Goal: Task Accomplishment & Management: Complete application form

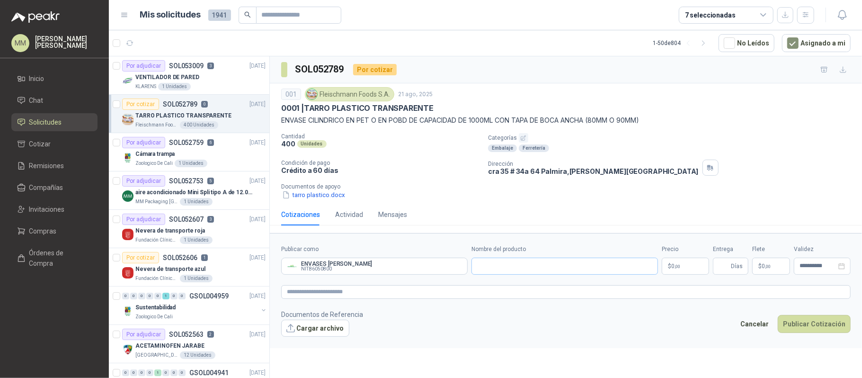
scroll to position [4, 0]
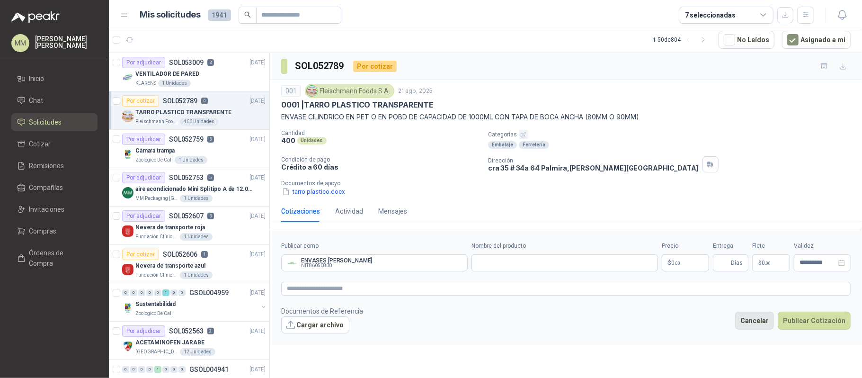
click at [753, 323] on button "Cancelar" at bounding box center [754, 321] width 39 height 18
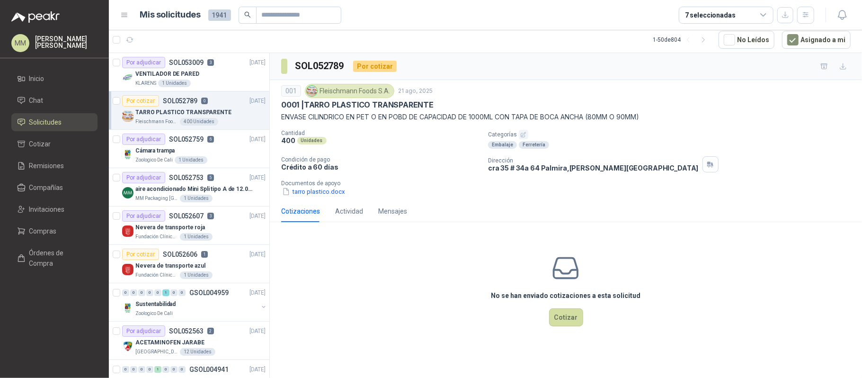
click at [635, 140] on div "Categorías Embalaje Ferretería" at bounding box center [673, 139] width 370 height 19
click at [224, 150] on div "Cámara trampa" at bounding box center [200, 150] width 130 height 11
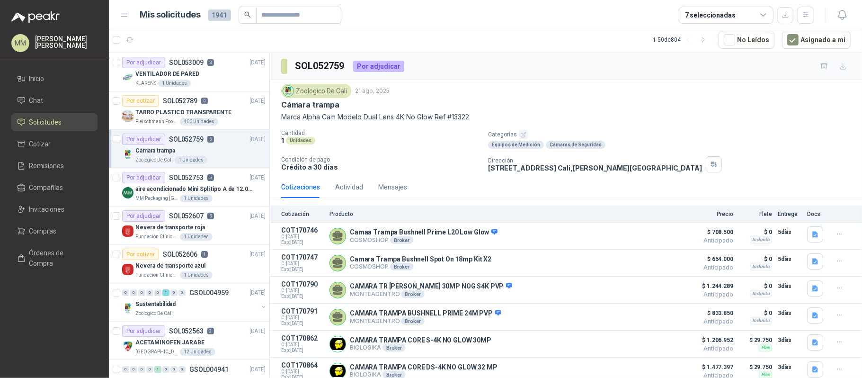
scroll to position [31, 0]
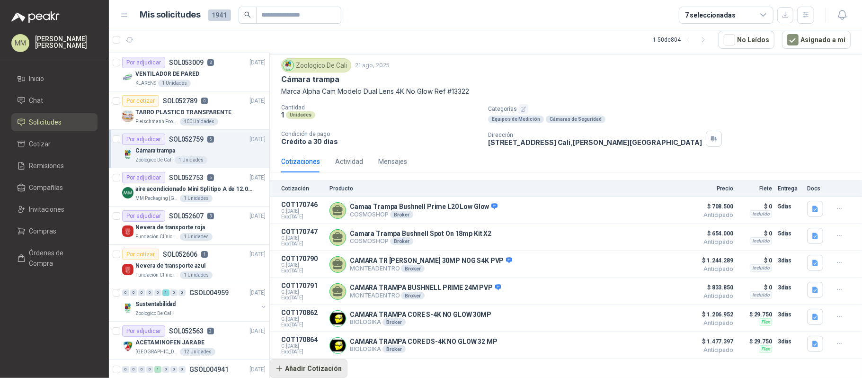
click at [332, 365] on button "Añadir Cotización" at bounding box center [309, 368] width 78 height 19
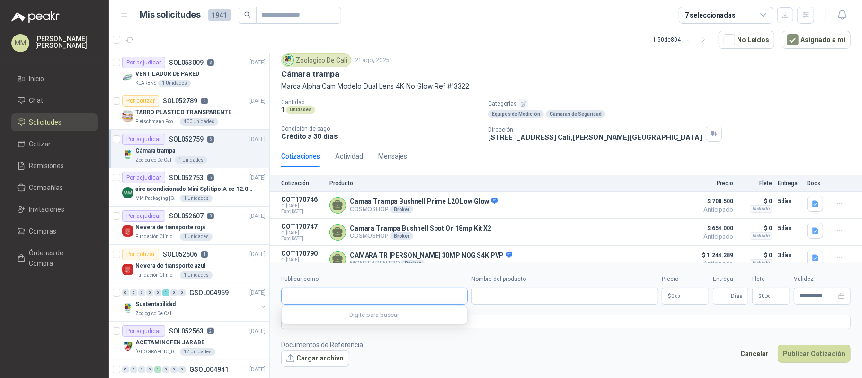
click at [357, 291] on input "Publicar como" at bounding box center [375, 296] width 186 height 16
type input "*****"
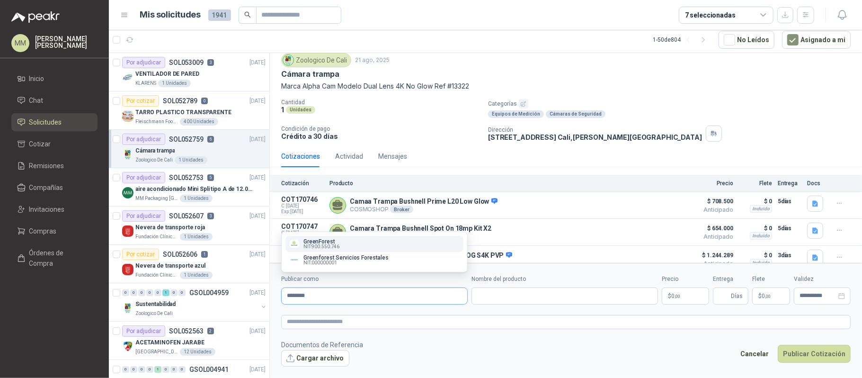
type input "********"
click at [341, 242] on div "GreenForest NIT : 900.550.746" at bounding box center [374, 244] width 170 height 10
type input "**********"
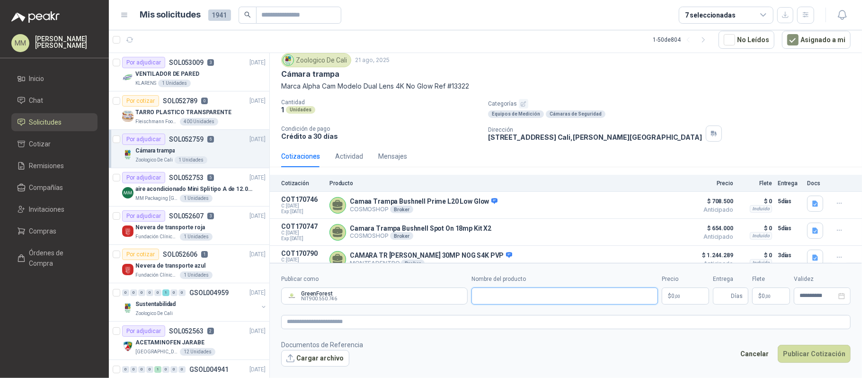
click at [516, 288] on input "Nombre del producto" at bounding box center [565, 295] width 187 height 17
paste input "**********"
type input "**********"
click at [673, 298] on body "MM Mauricio Martinez Inicio Chat Solicitudes Cotizar Remisiones Compañías Invit…" at bounding box center [431, 189] width 862 height 378
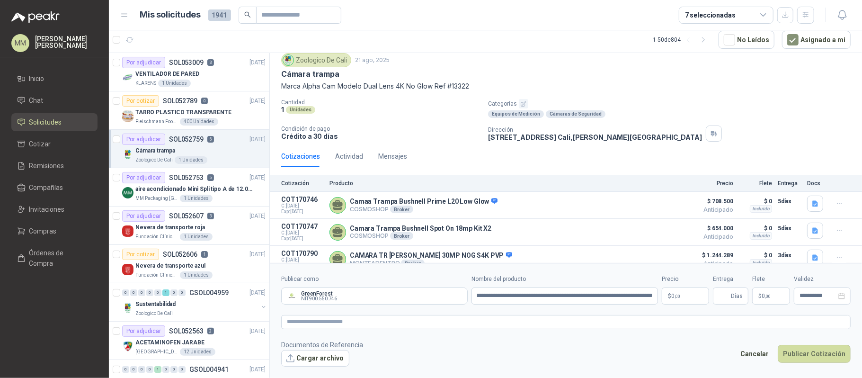
scroll to position [0, 0]
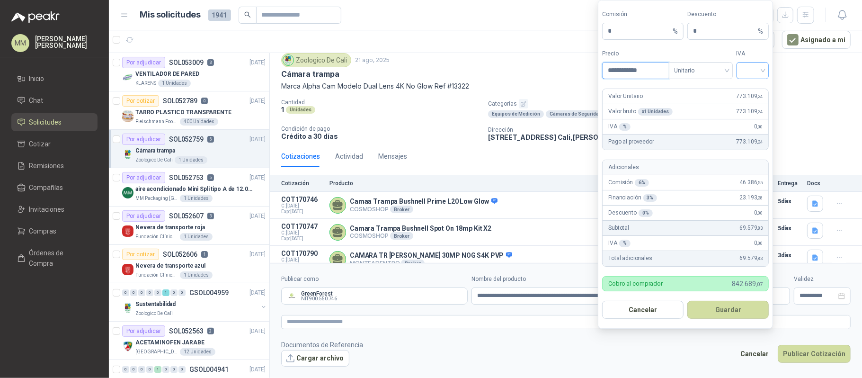
type input "**********"
click at [748, 69] on input "search" at bounding box center [753, 70] width 21 height 14
click at [747, 84] on div "19%" at bounding box center [753, 89] width 18 height 10
click at [736, 306] on button "Guardar" at bounding box center [728, 310] width 81 height 18
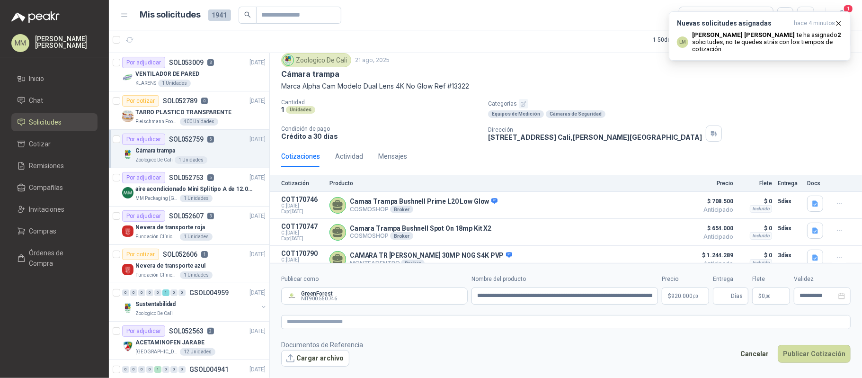
click at [703, 349] on footer "Documentos de Referencia Cargar archivo Cancelar Publicar Cotización" at bounding box center [566, 353] width 570 height 27
drag, startPoint x: 577, startPoint y: 302, endPoint x: 721, endPoint y: 297, distance: 144.0
click at [721, 297] on div "**********" at bounding box center [566, 290] width 570 height 30
click at [729, 293] on input "Entrega" at bounding box center [724, 296] width 10 height 16
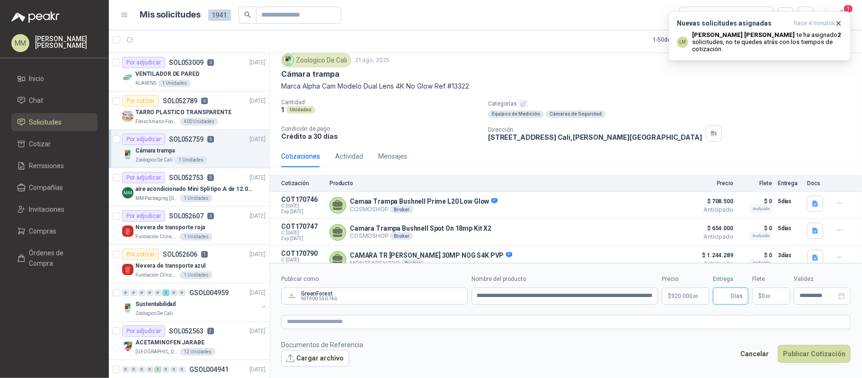
scroll to position [0, 0]
type input "**"
click at [572, 30] on article "1 - 50 de 804 No Leídos Asignado a mi" at bounding box center [485, 40] width 753 height 26
click at [52, 118] on span "Solicitudes" at bounding box center [45, 122] width 33 height 10
click at [770, 296] on span ",00" at bounding box center [768, 296] width 6 height 5
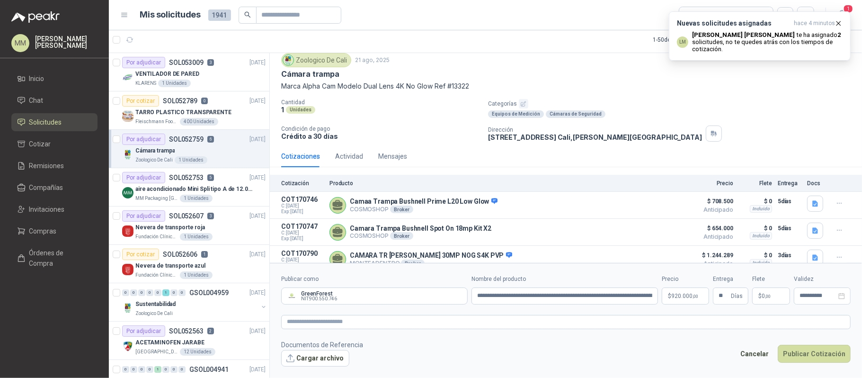
click at [601, 137] on p "CR 2 OESTE CL 14 ESQUINA Cali , Valle del Cauca" at bounding box center [595, 137] width 214 height 8
copy div "CR 2 OESTE CL 14 ESQUINA Cali , Valle del Cauca"
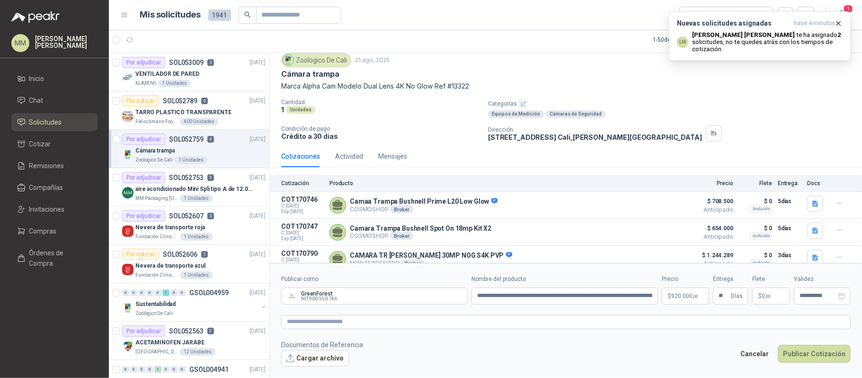
click at [609, 101] on p "Categorías" at bounding box center [673, 103] width 370 height 9
click at [838, 23] on icon "button" at bounding box center [839, 23] width 4 height 4
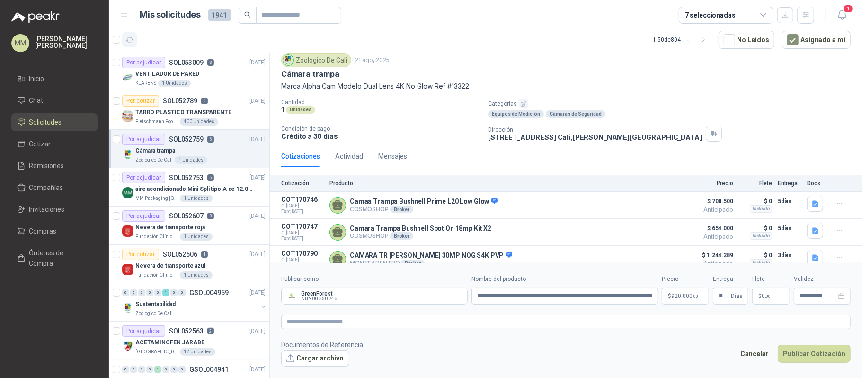
click at [129, 33] on button "button" at bounding box center [129, 39] width 15 height 15
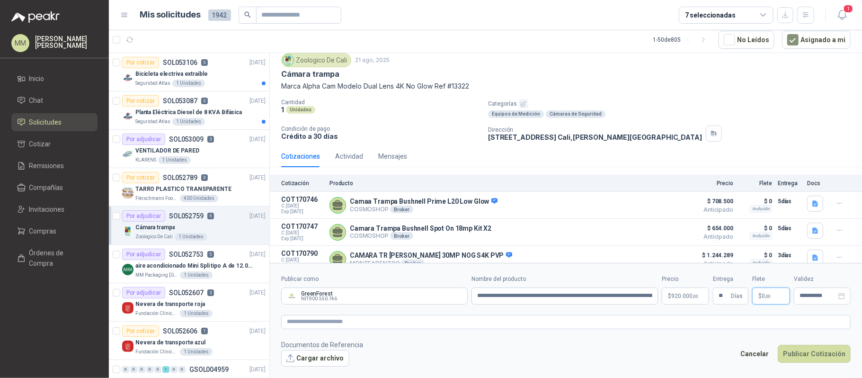
click at [768, 292] on p "$ 0 ,00" at bounding box center [772, 295] width 38 height 17
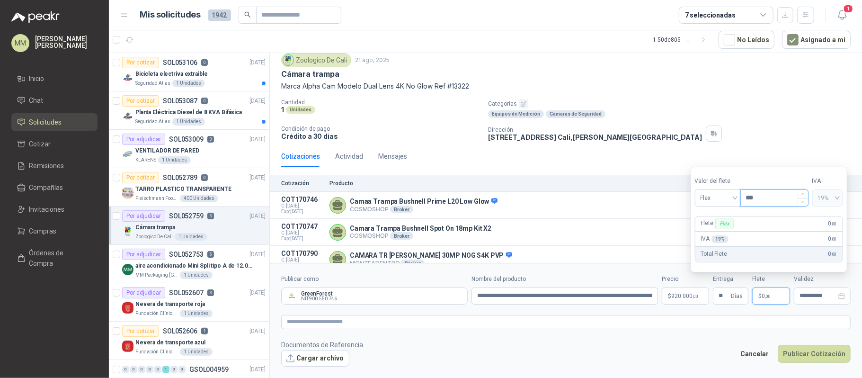
click at [772, 196] on input "***" at bounding box center [774, 198] width 67 height 16
type input "********"
click at [560, 325] on textarea at bounding box center [566, 322] width 570 height 14
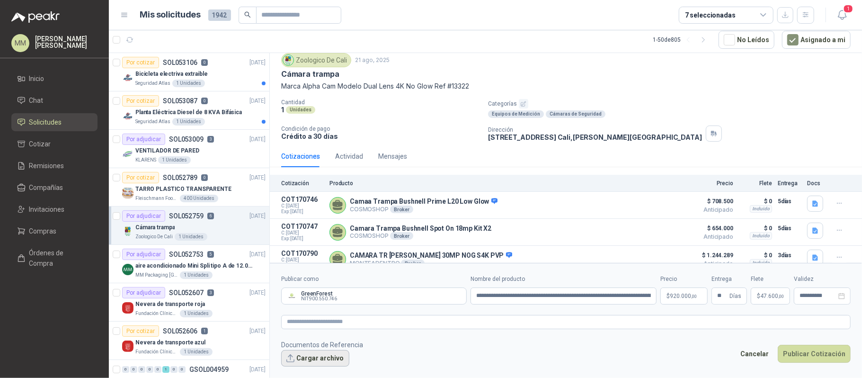
click at [311, 356] on button "Cargar archivo" at bounding box center [315, 358] width 68 height 17
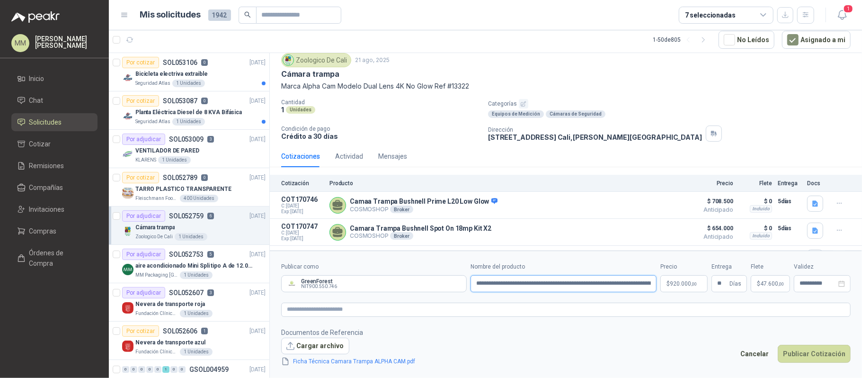
scroll to position [0, 31]
drag, startPoint x: 643, startPoint y: 280, endPoint x: 706, endPoint y: 283, distance: 62.6
click at [706, 283] on div "**********" at bounding box center [566, 277] width 570 height 30
click at [540, 282] on input "**********" at bounding box center [564, 283] width 186 height 17
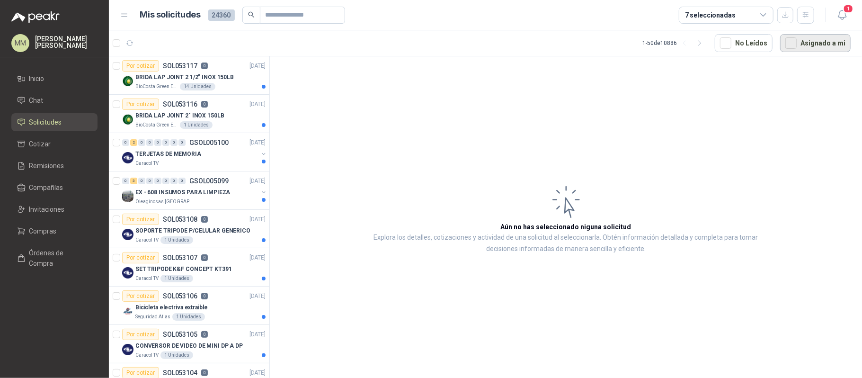
click at [806, 48] on button "Asignado a mi" at bounding box center [815, 43] width 71 height 18
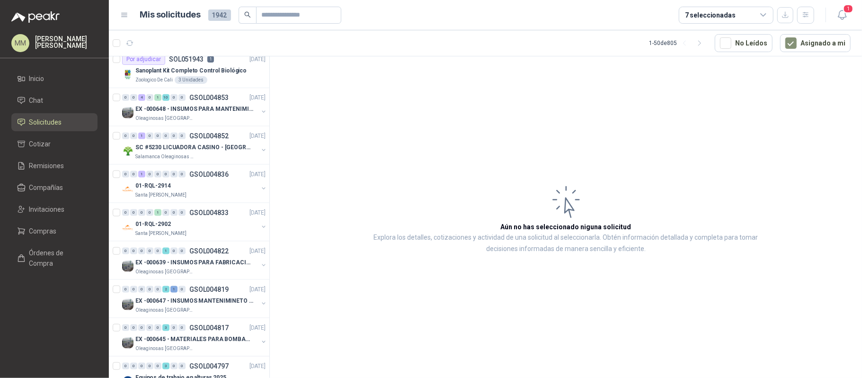
scroll to position [890, 0]
click at [260, 228] on button "button" at bounding box center [264, 226] width 8 height 8
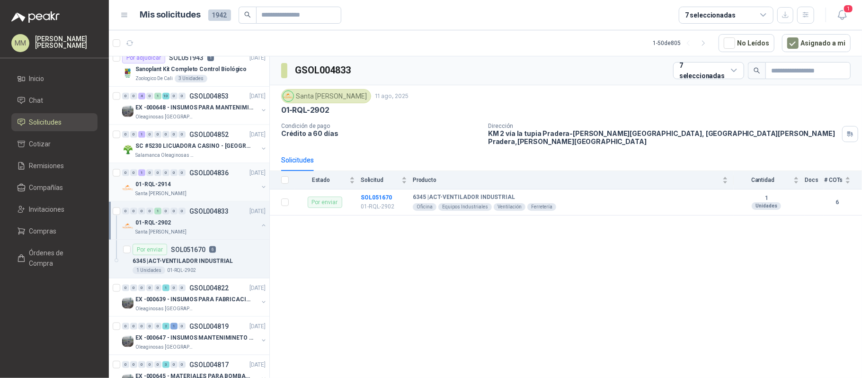
click at [260, 188] on button "button" at bounding box center [264, 187] width 8 height 8
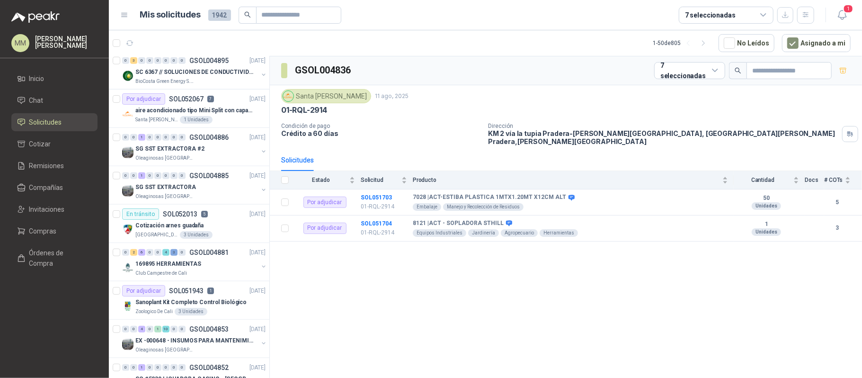
scroll to position [656, 0]
click at [254, 188] on div "SG SST EXTRACTORA Oleaginosas San Fernando" at bounding box center [194, 191] width 145 height 19
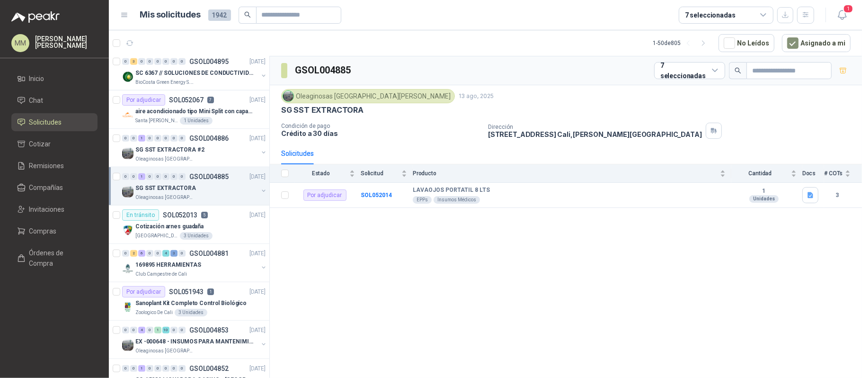
click at [260, 194] on button "button" at bounding box center [264, 191] width 8 height 8
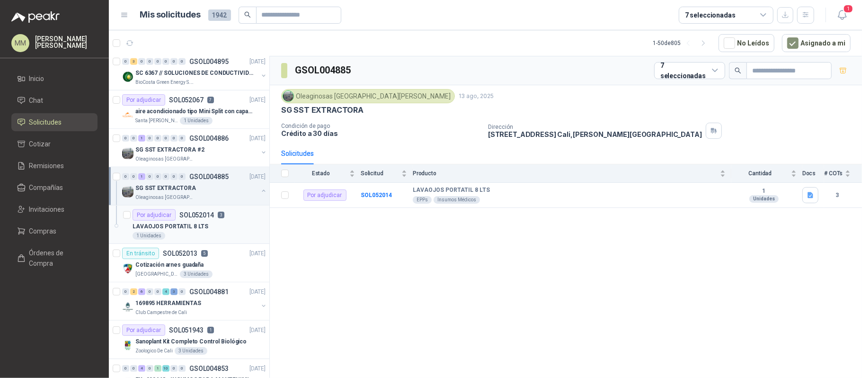
click at [224, 232] on div "LAVAOJOS PORTATIL 8 LTS" at bounding box center [199, 226] width 133 height 11
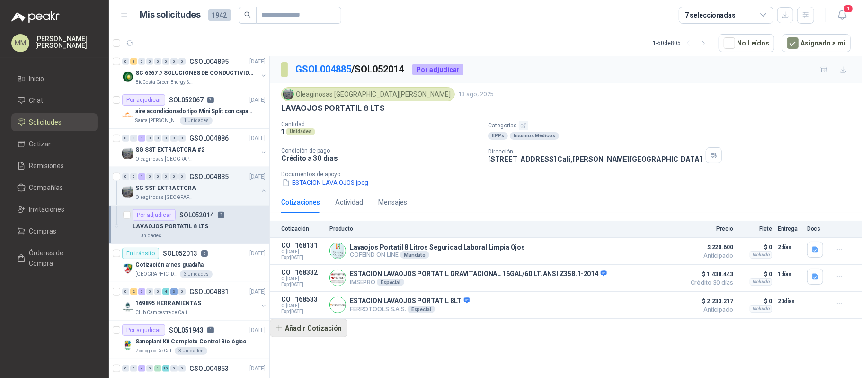
click at [317, 334] on button "Añadir Cotización" at bounding box center [309, 328] width 78 height 19
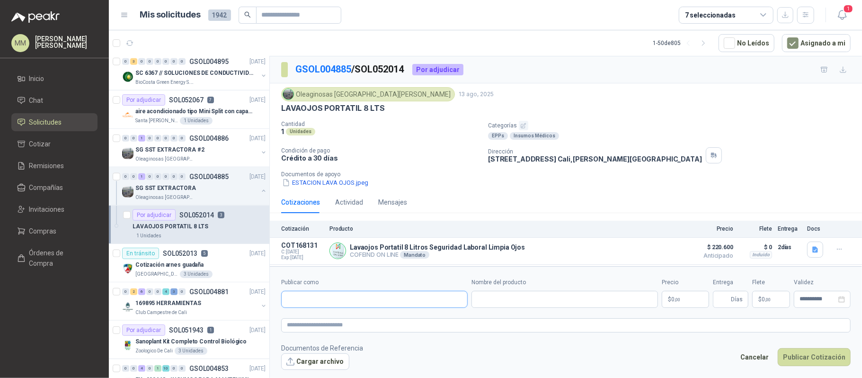
click at [357, 299] on input "Publicar como" at bounding box center [375, 299] width 186 height 16
type input "*"
type input "******"
click at [334, 264] on span "NIT : 900969823" at bounding box center [321, 266] width 34 height 5
type input "**********"
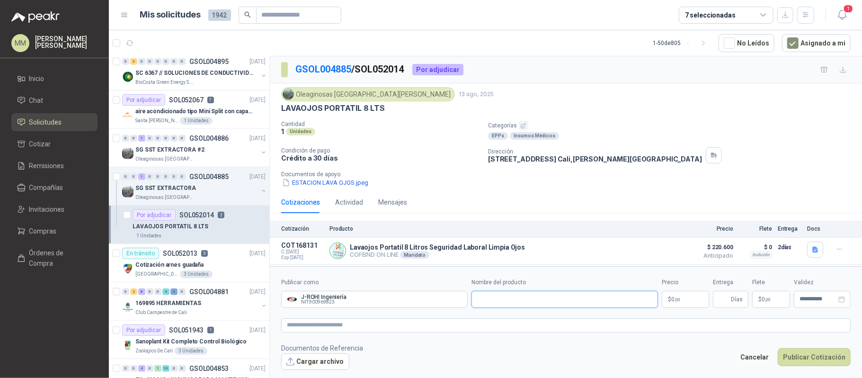
click at [514, 304] on input "Nombre del producto" at bounding box center [565, 299] width 187 height 17
paste input "**********"
type input "**********"
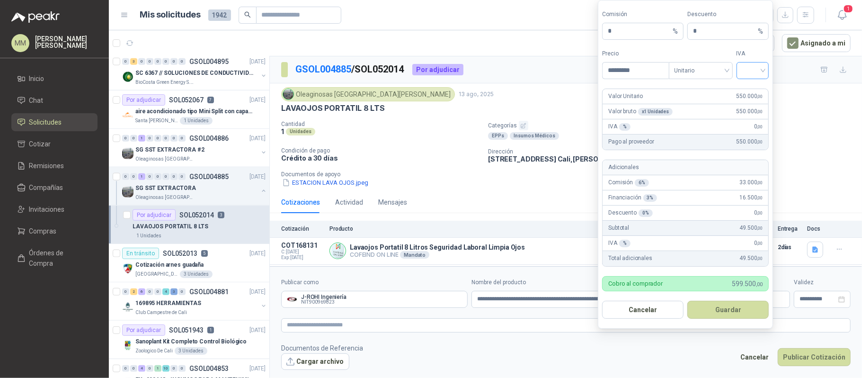
type input "*********"
click at [744, 65] on input "search" at bounding box center [753, 70] width 21 height 14
click at [749, 93] on div "19%" at bounding box center [753, 89] width 18 height 10
click at [739, 307] on button "Guardar" at bounding box center [728, 310] width 81 height 18
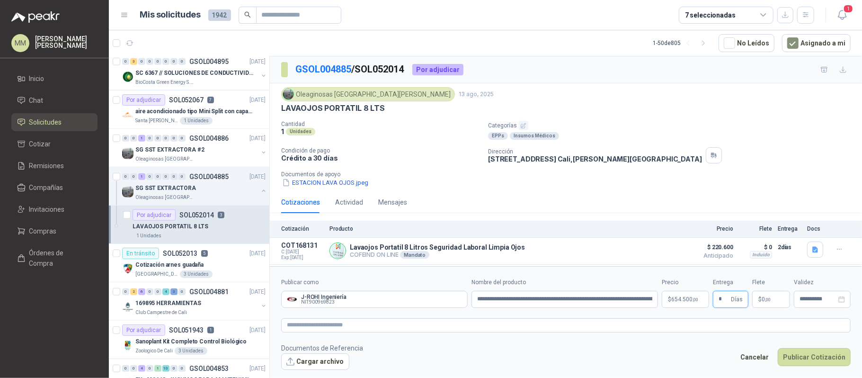
type input "*"
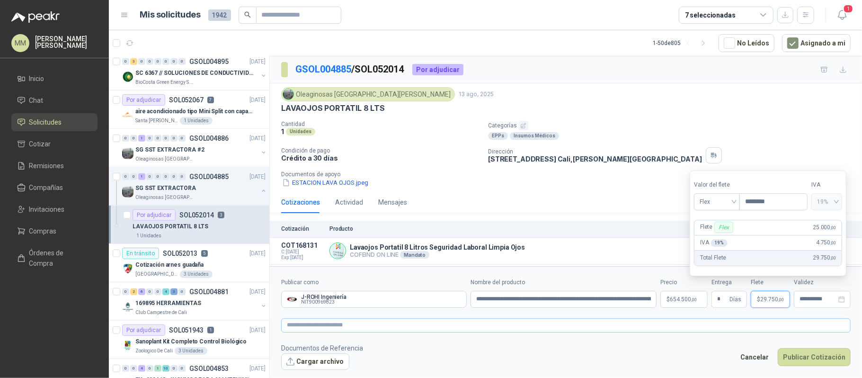
type input "********"
click at [584, 329] on textarea at bounding box center [566, 325] width 570 height 14
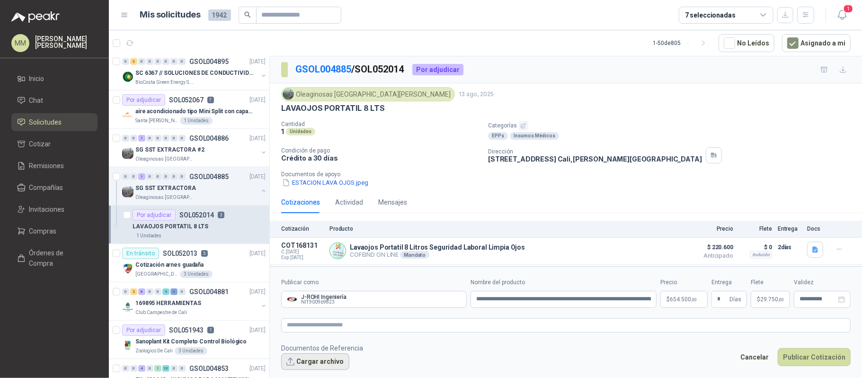
click at [311, 358] on button "Cargar archivo" at bounding box center [315, 361] width 68 height 17
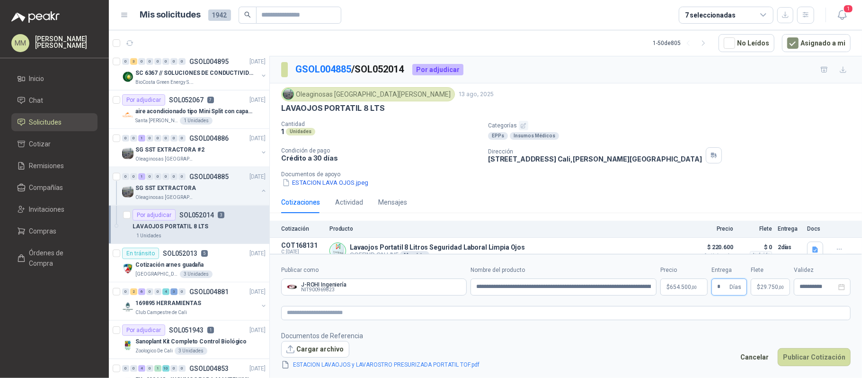
click at [724, 290] on input "*" at bounding box center [722, 287] width 10 height 16
click at [809, 351] on button "Publicar Cotización" at bounding box center [814, 357] width 73 height 18
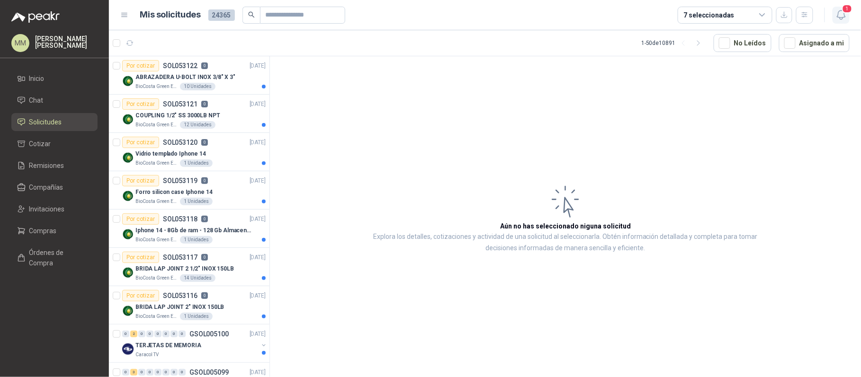
click at [835, 15] on icon "button" at bounding box center [841, 15] width 12 height 12
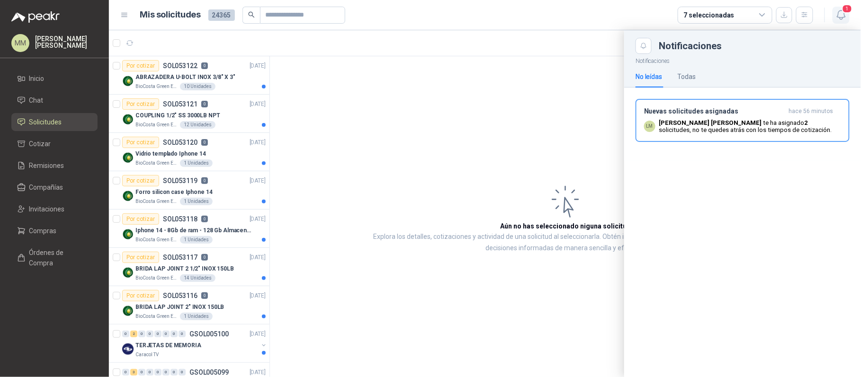
click at [844, 17] on icon "button" at bounding box center [841, 14] width 8 height 9
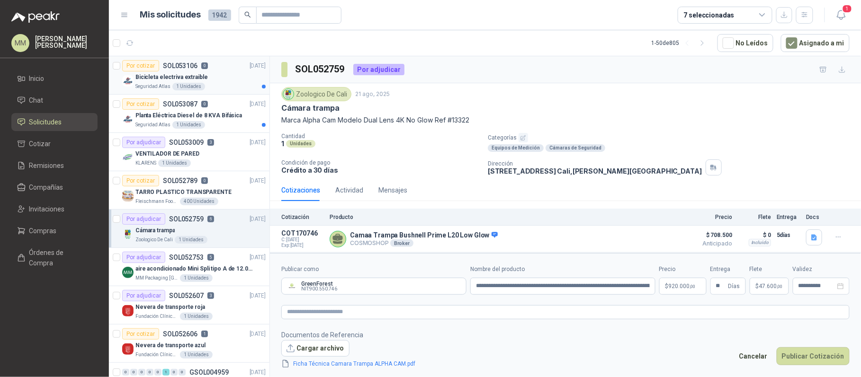
scroll to position [31, 0]
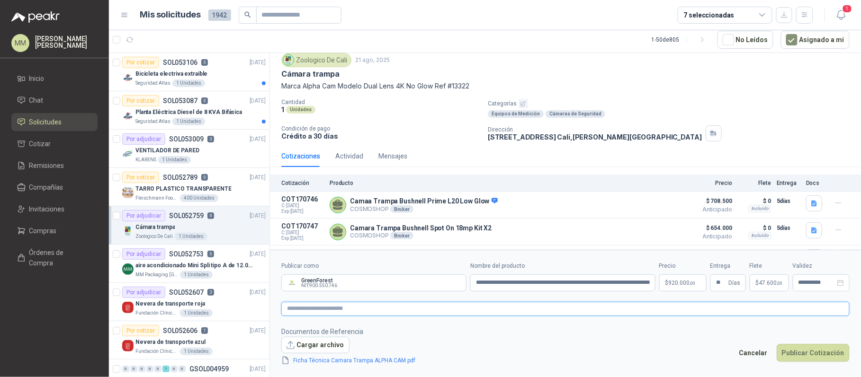
click at [592, 314] on textarea at bounding box center [565, 309] width 568 height 14
drag, startPoint x: 636, startPoint y: 283, endPoint x: 694, endPoint y: 283, distance: 58.3
click at [694, 283] on div "**********" at bounding box center [565, 277] width 568 height 30
click at [823, 353] on button "Publicar Cotización" at bounding box center [813, 353] width 73 height 18
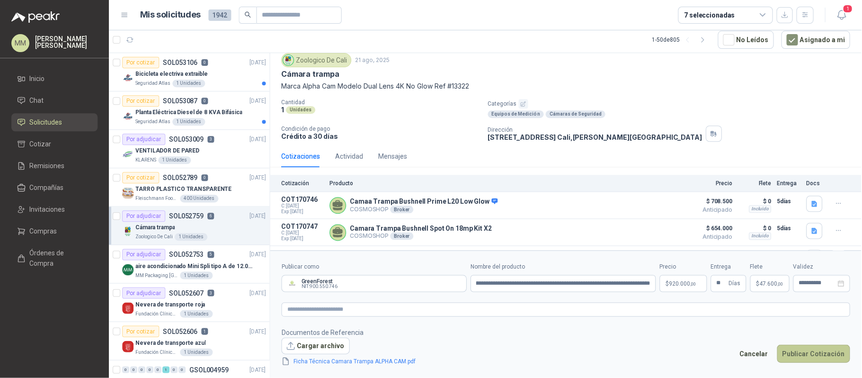
scroll to position [0, 0]
click at [815, 354] on button "Publicar Cotización" at bounding box center [814, 354] width 73 height 18
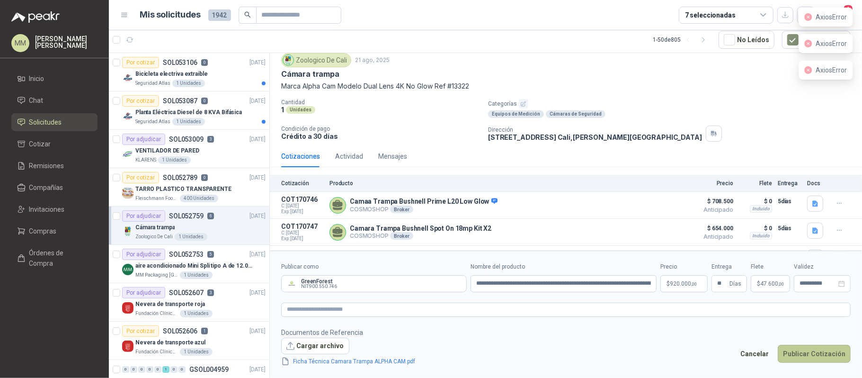
click at [815, 354] on button "Publicar Cotización" at bounding box center [814, 354] width 73 height 18
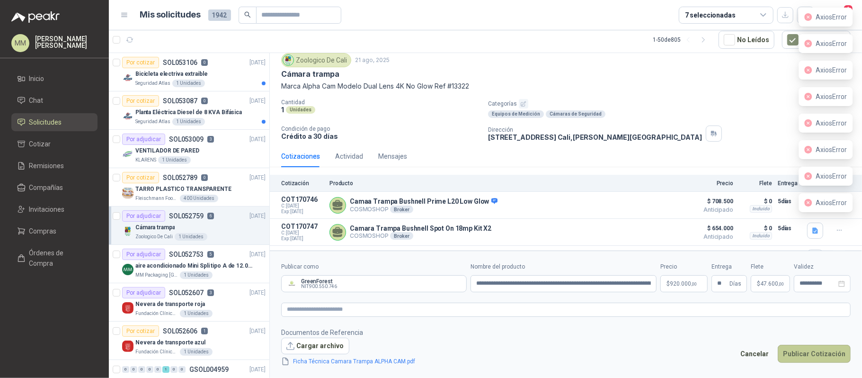
click at [815, 354] on button "Publicar Cotización" at bounding box center [814, 354] width 73 height 18
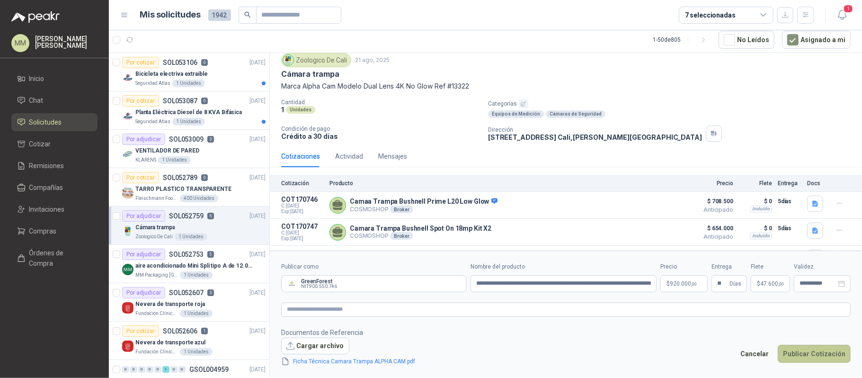
click at [833, 352] on button "Publicar Cotización" at bounding box center [814, 354] width 73 height 18
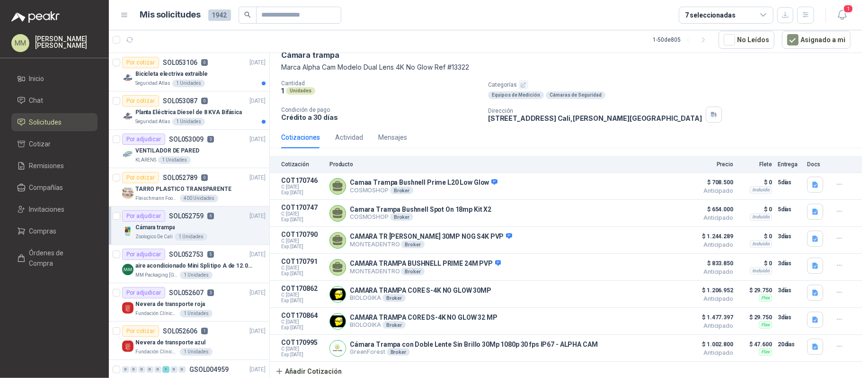
scroll to position [59, 0]
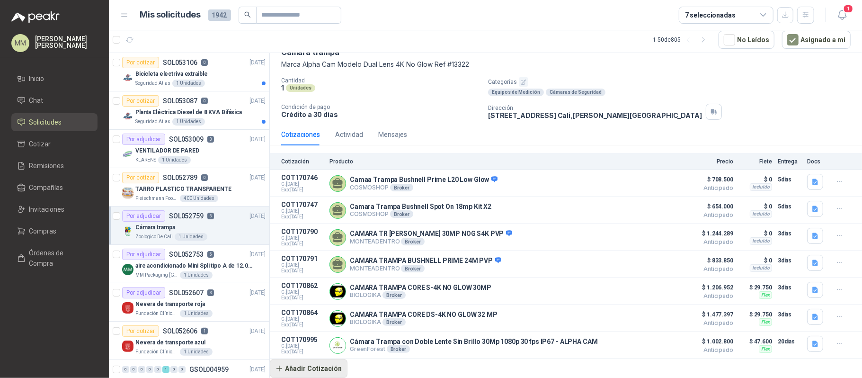
click at [317, 368] on button "Añadir Cotización" at bounding box center [309, 368] width 78 height 19
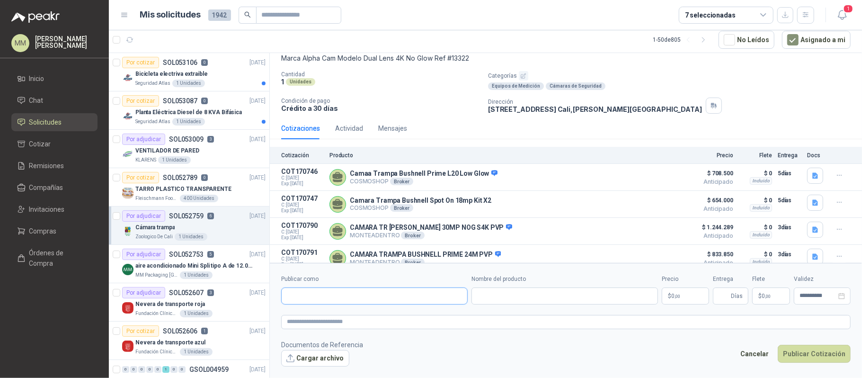
click at [334, 292] on input "Publicar como" at bounding box center [375, 296] width 186 height 16
type input "*****"
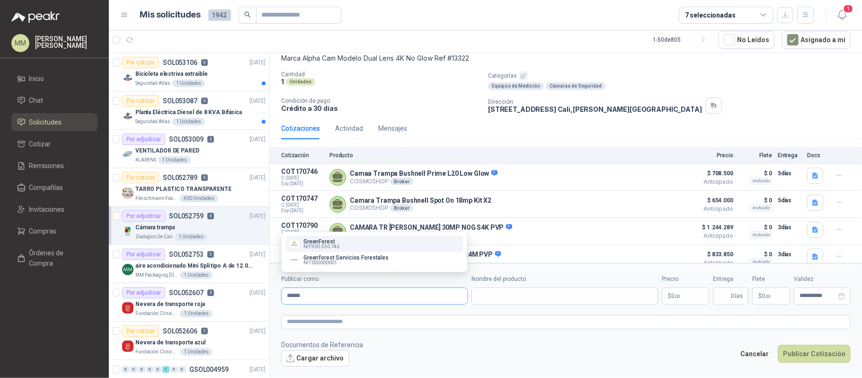
type input "******"
click at [336, 242] on p "GreenForest" at bounding box center [322, 242] width 36 height 6
type input "**********"
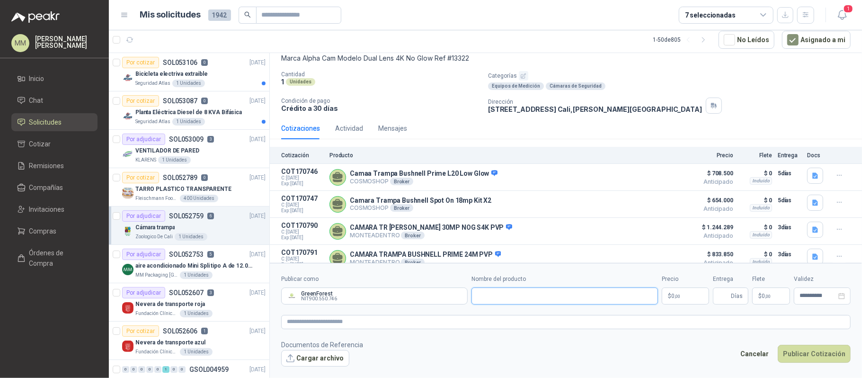
click at [577, 296] on input "Nombre del producto" at bounding box center [565, 295] width 187 height 17
paste input "**********"
type input "**********"
click at [672, 299] on body "MM Mauricio Martinez Inicio Chat Solicitudes Cotizar Remisiones Compañías Invit…" at bounding box center [431, 189] width 862 height 378
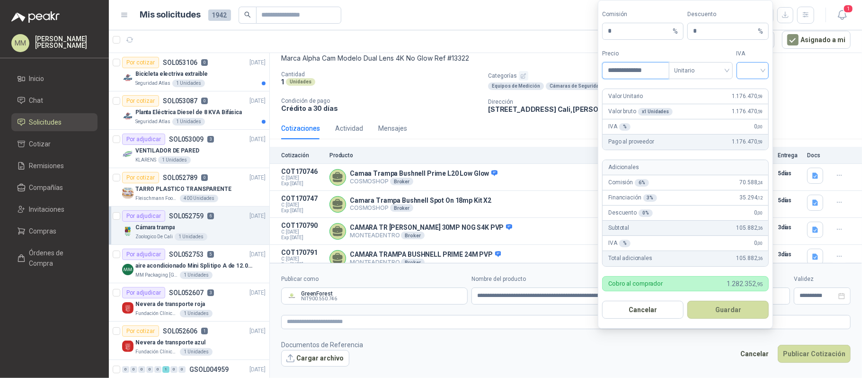
type input "**********"
click at [744, 67] on input "search" at bounding box center [753, 70] width 21 height 14
click at [746, 90] on div "19%" at bounding box center [753, 89] width 18 height 10
click at [741, 312] on button "Guardar" at bounding box center [728, 310] width 81 height 18
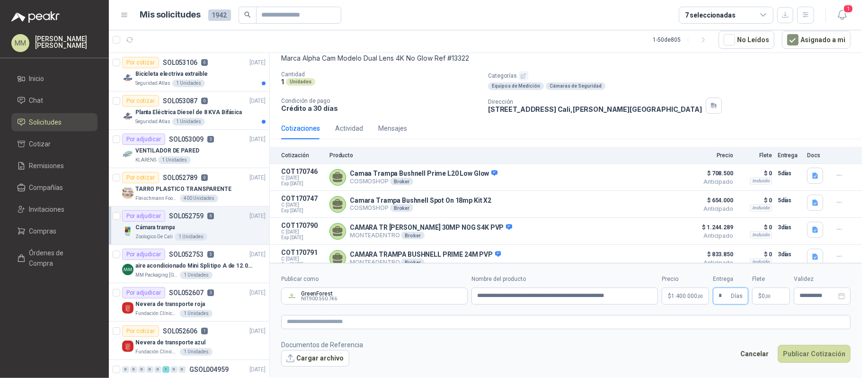
type input "*"
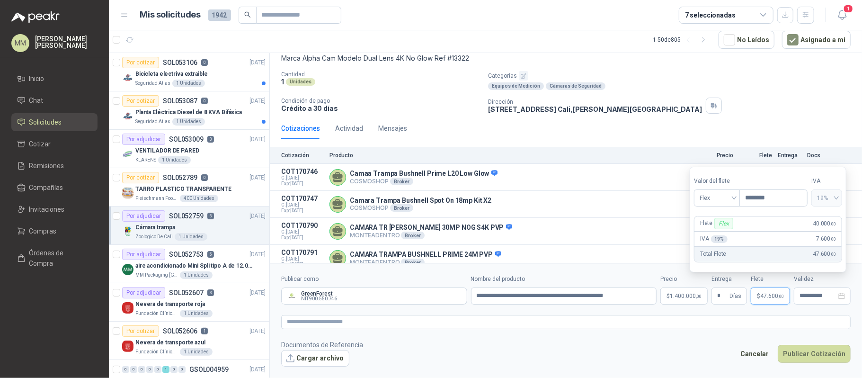
type input "********"
click at [760, 99] on div "Dirección CR 2 OESTE CL 14 ESQUINA Cali , Valle del Cauca" at bounding box center [673, 106] width 370 height 16
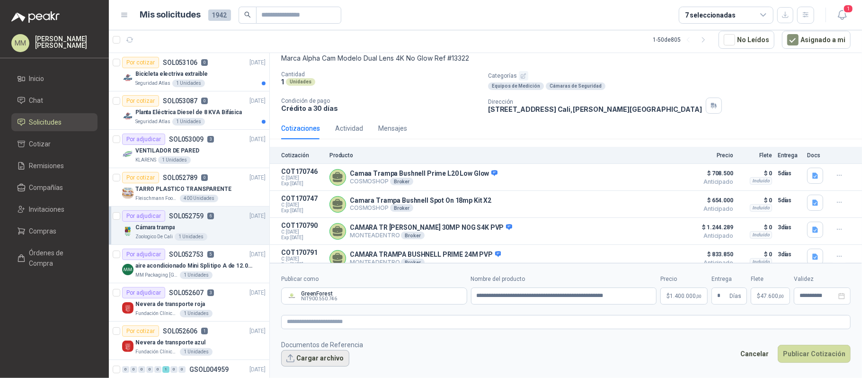
click at [314, 358] on button "Cargar archivo" at bounding box center [315, 358] width 68 height 17
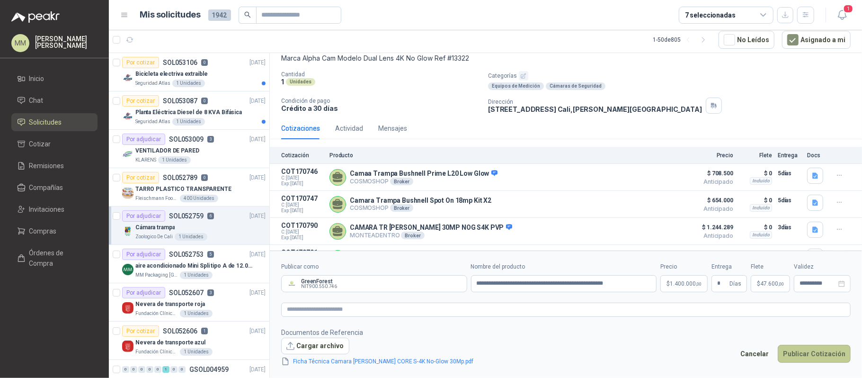
click at [814, 350] on button "Publicar Cotización" at bounding box center [814, 354] width 73 height 18
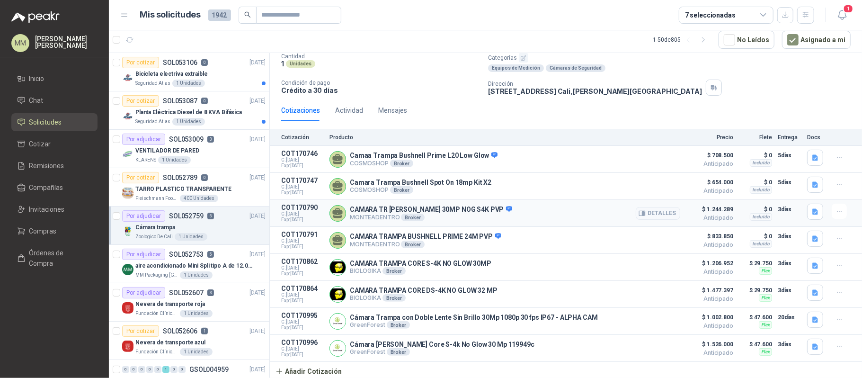
scroll to position [86, 0]
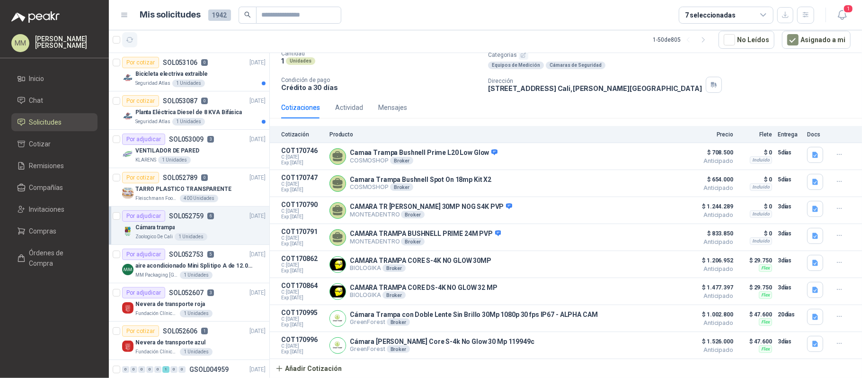
click at [132, 43] on icon "button" at bounding box center [130, 40] width 8 height 8
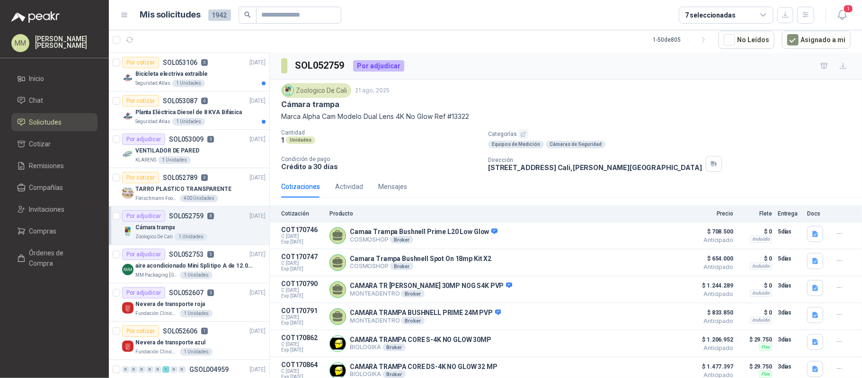
scroll to position [0, 0]
click at [309, 119] on p "Marca Alpha Cam Modelo Dual Lens 4K No Glow Ref #13322" at bounding box center [566, 117] width 570 height 10
drag, startPoint x: 309, startPoint y: 119, endPoint x: 326, endPoint y: 119, distance: 17.0
click at [326, 119] on p "Marca Alpha Cam Modelo Dual Lens 4K No Glow Ref #13322" at bounding box center [566, 117] width 570 height 10
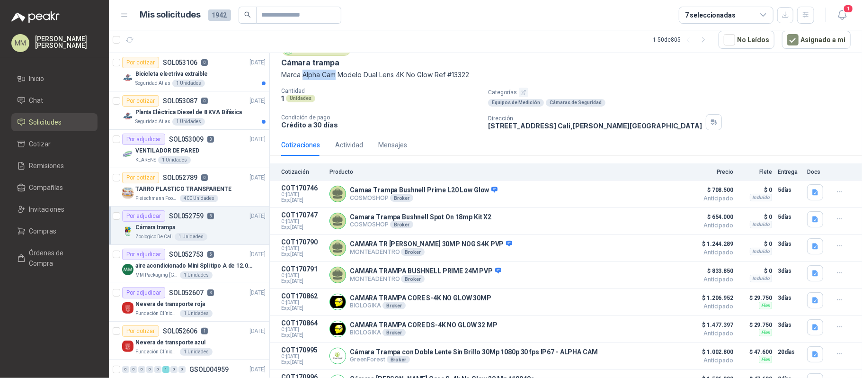
scroll to position [23, 0]
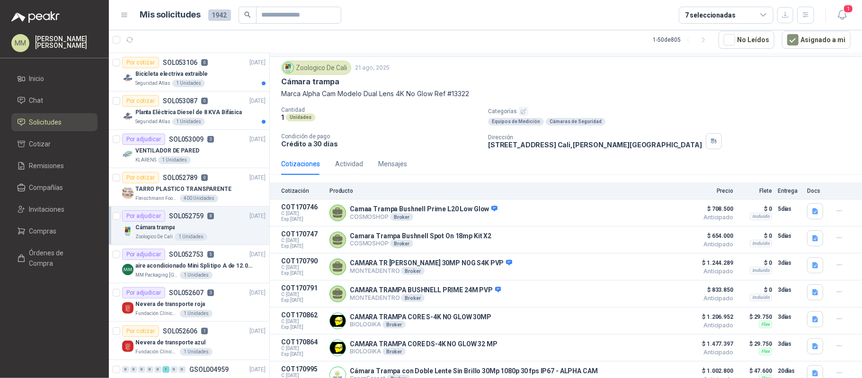
click at [521, 91] on p "Marca Alpha Cam Modelo Dual Lens 4K No Glow Ref #13322" at bounding box center [566, 94] width 570 height 10
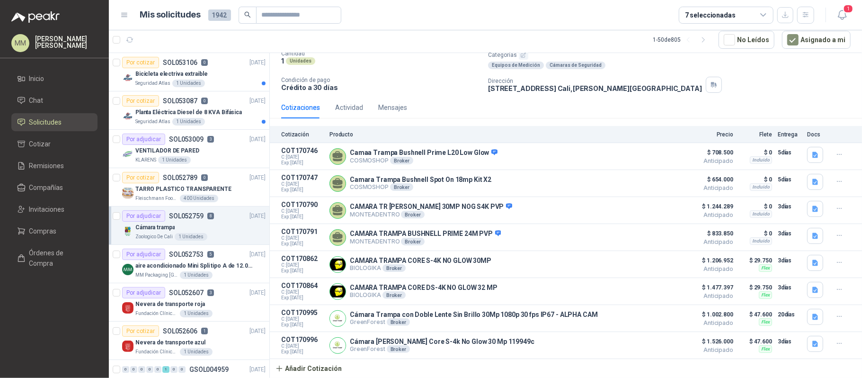
click at [599, 84] on p "CR 2 OESTE CL 14 ESQUINA Cali , Valle del Cauca" at bounding box center [595, 88] width 214 height 8
click at [202, 185] on p "TARRO PLASTICO TRANSPARENTE" at bounding box center [183, 189] width 96 height 9
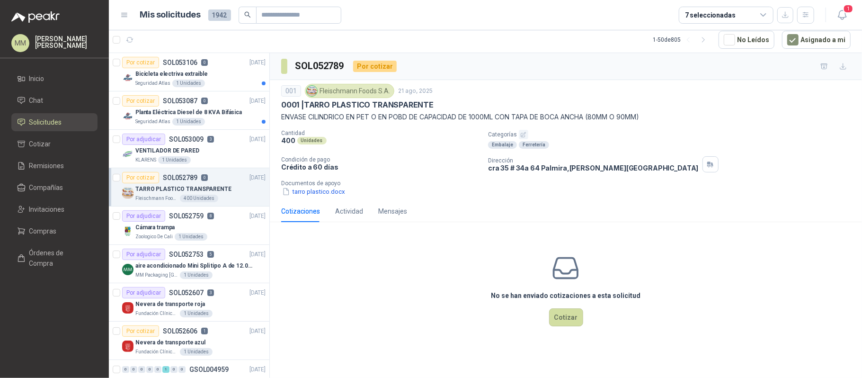
click at [715, 127] on div "001 [PERSON_NAME] Foods [DATE] 0001 | TARRO PLASTICO TRANSPARENTE ENVASE CILIND…" at bounding box center [566, 140] width 570 height 113
drag, startPoint x: 639, startPoint y: 122, endPoint x: 612, endPoint y: 88, distance: 43.4
click at [639, 122] on p "ENVASE CILINDRICO EN PET O EN POBD DE CAPACIDAD DE 1000ML CON TAPA DE BOCA ANCH…" at bounding box center [566, 117] width 570 height 10
click at [843, 8] on button "1" at bounding box center [842, 15] width 17 height 17
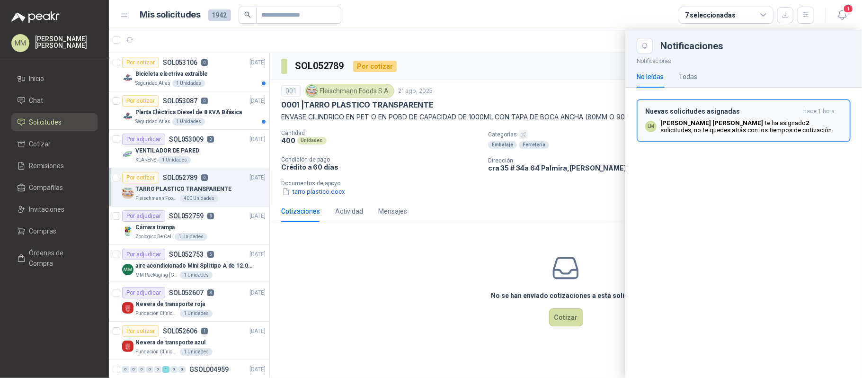
click at [775, 129] on p "Luis Miguel Martinez te ha asignado 2 solicitudes , no te quedes atrás con los …" at bounding box center [752, 126] width 182 height 14
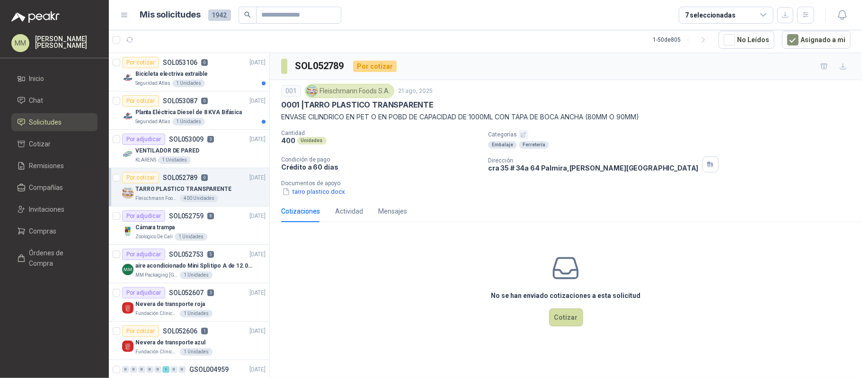
click at [499, 64] on div "SOL052789 Por cotizar" at bounding box center [566, 66] width 592 height 27
click at [777, 136] on p "Categorías" at bounding box center [673, 134] width 370 height 9
click at [700, 133] on p "Categorías" at bounding box center [673, 134] width 370 height 9
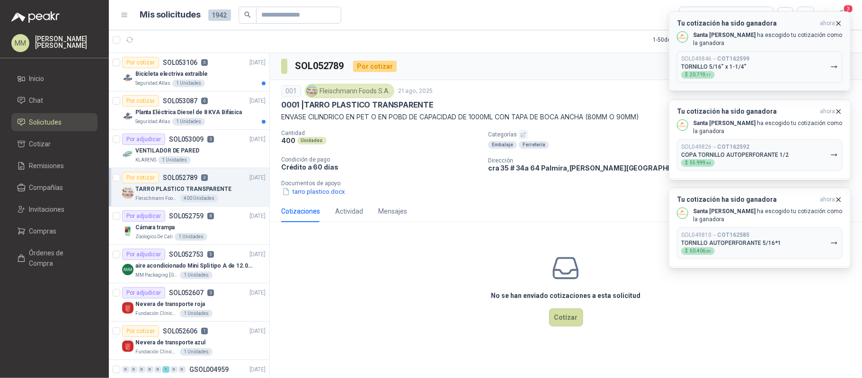
click at [770, 65] on button "SOL049846 → COT162599 TORNILLO 5/16” x 1-1/4” $ 20.719 ,71" at bounding box center [760, 67] width 166 height 32
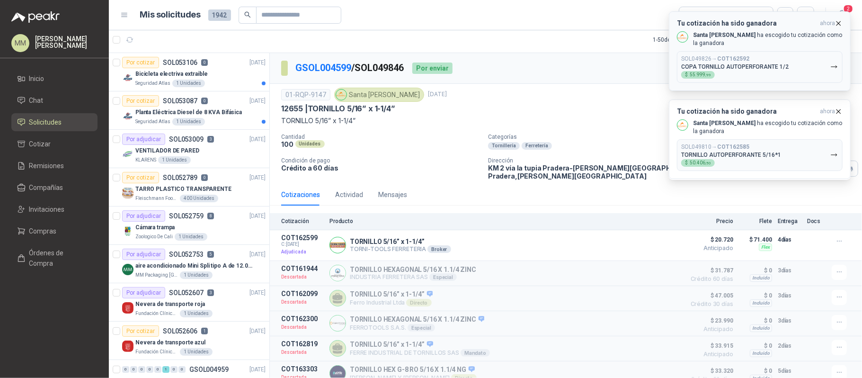
click at [783, 61] on div "SOL049826 → COT162592 COPA TORNILLO AUTOPERFORANTE 1/2 $ 55.999 ,99" at bounding box center [735, 66] width 108 height 23
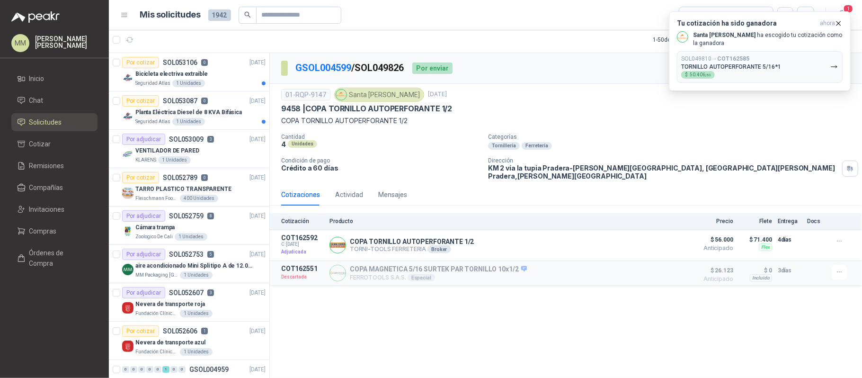
click at [783, 61] on button "SOL049810 → COT162585 TORNILLO AUTOPERFORANTE 5/16*1 $ 50.406 ,50" at bounding box center [760, 67] width 166 height 32
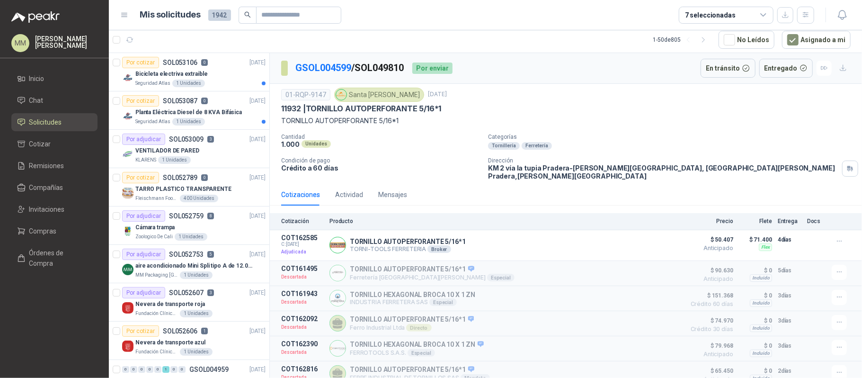
drag, startPoint x: 627, startPoint y: 91, endPoint x: 624, endPoint y: 80, distance: 11.4
click at [627, 91] on div "01-RQP-9147 Santa Anita Napoles 25 jul, 2025" at bounding box center [566, 95] width 570 height 14
click at [224, 119] on div "Seguridad Atlas 1 Unidades" at bounding box center [200, 122] width 130 height 8
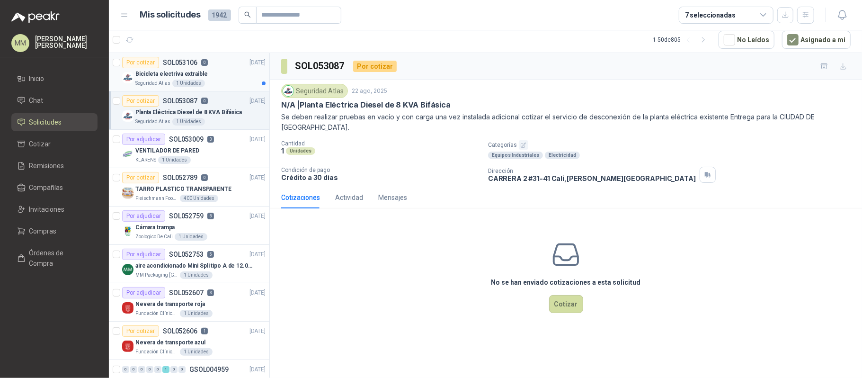
click at [206, 75] on div "Bicicleta electriva extraible" at bounding box center [200, 73] width 130 height 11
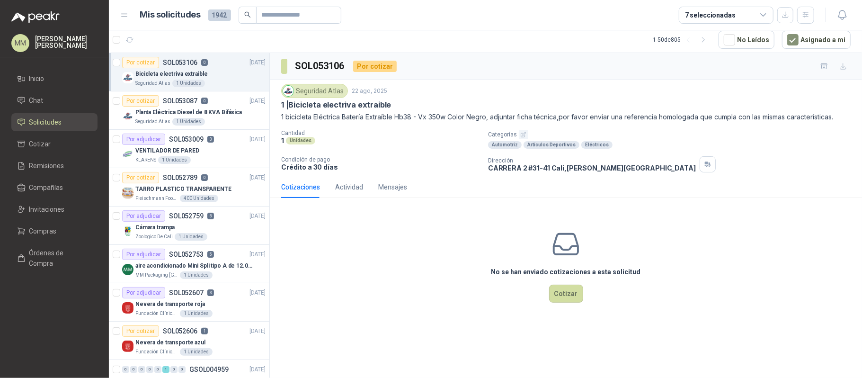
click at [288, 117] on p "1 bicicleta Eléctrica Batería Extraíble Hb38 - Vx 350w Color Negro, adjuntar fi…" at bounding box center [566, 117] width 570 height 10
drag, startPoint x: 288, startPoint y: 117, endPoint x: 472, endPoint y: 115, distance: 183.3
click at [472, 115] on p "1 bicicleta Eléctrica Batería Extraíble Hb38 - Vx 350w Color Negro, adjuntar fi…" at bounding box center [566, 117] width 570 height 10
copy p "bicicleta Eléctrica Batería Extraíble Hb38 - Vx 350w Color Negro"
click at [402, 164] on p "Crédito a 30 días" at bounding box center [380, 167] width 199 height 8
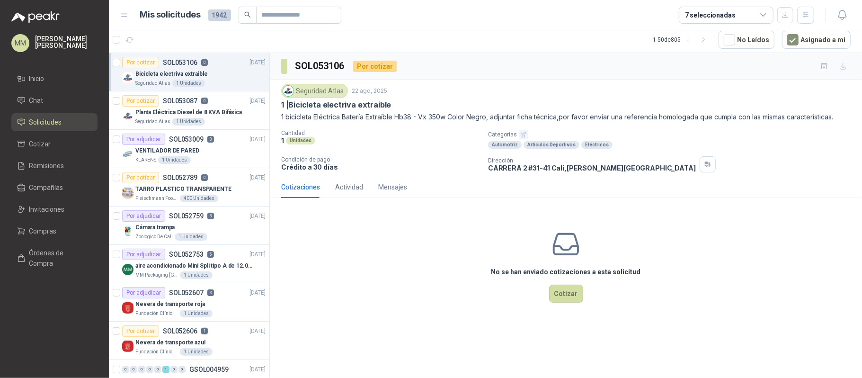
click at [590, 94] on div "Seguridad Atlas 22 ago, 2025" at bounding box center [566, 91] width 570 height 14
click at [300, 116] on p "1 bicicleta Eléctrica Batería Extraíble Hb38 - Vx 350w Color Negro, adjuntar fi…" at bounding box center [566, 117] width 570 height 10
drag, startPoint x: 300, startPoint y: 116, endPoint x: 475, endPoint y: 114, distance: 175.2
click at [475, 114] on p "1 bicicleta Eléctrica Batería Extraíble Hb38 - Vx 350w Color Negro, adjuntar fi…" at bounding box center [566, 117] width 570 height 10
copy p "bicicleta Eléctrica Batería Extraíble Hb38 - Vx 350w Color Negro"
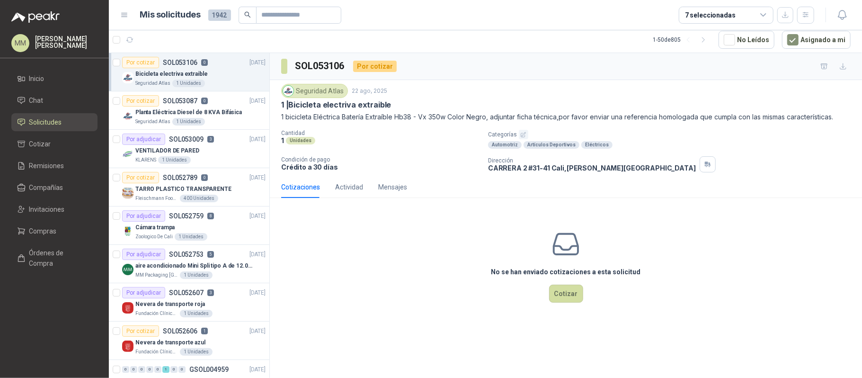
click at [699, 155] on div "Cantidad 1 Unidades Categorías Automotriz Artículos Deportivos Eléctricos Condi…" at bounding box center [566, 151] width 570 height 43
click at [222, 116] on p "Planta Eléctrica Diesel de 8 KVA Bifásica" at bounding box center [188, 112] width 107 height 9
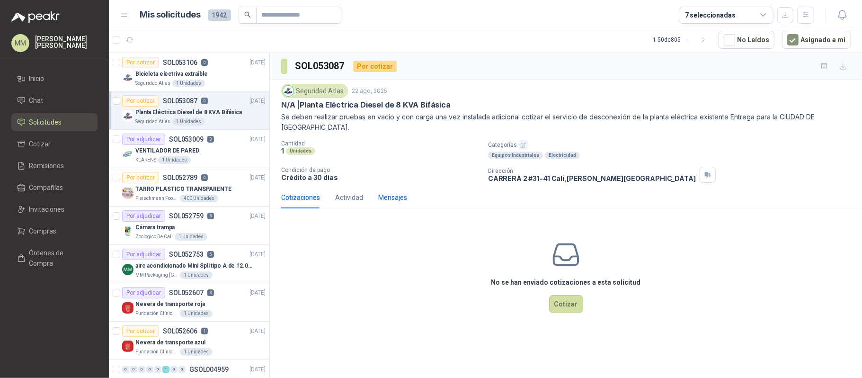
click at [381, 192] on div "Mensajes" at bounding box center [392, 197] width 29 height 10
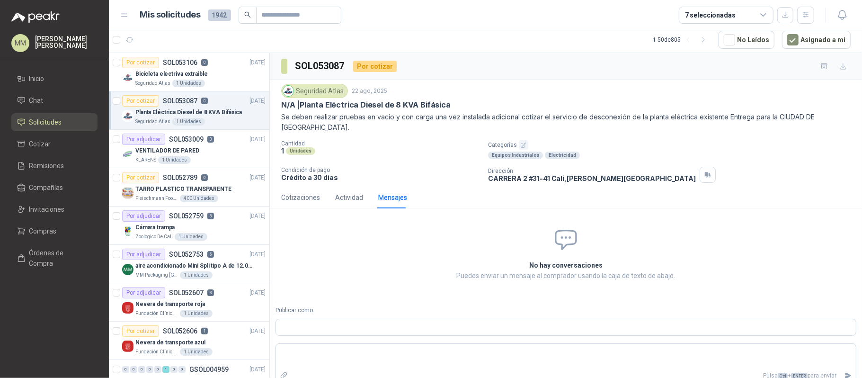
scroll to position [13, 0]
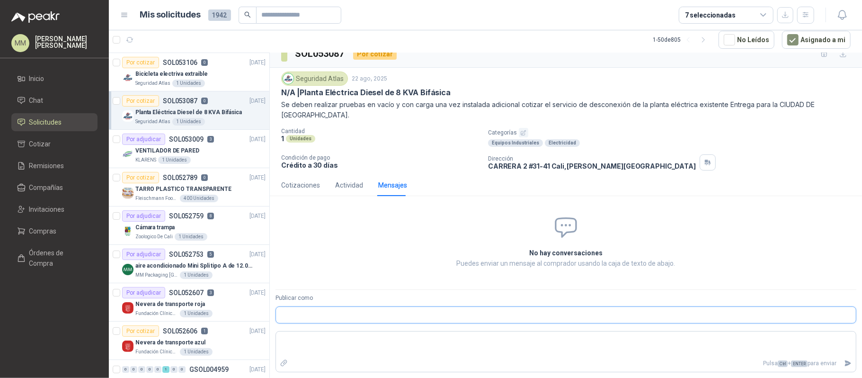
click at [332, 319] on input "Publicar como" at bounding box center [566, 315] width 580 height 16
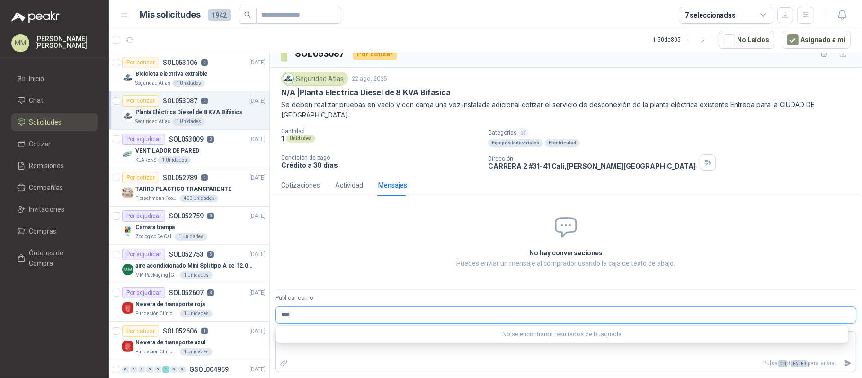
type input "*****"
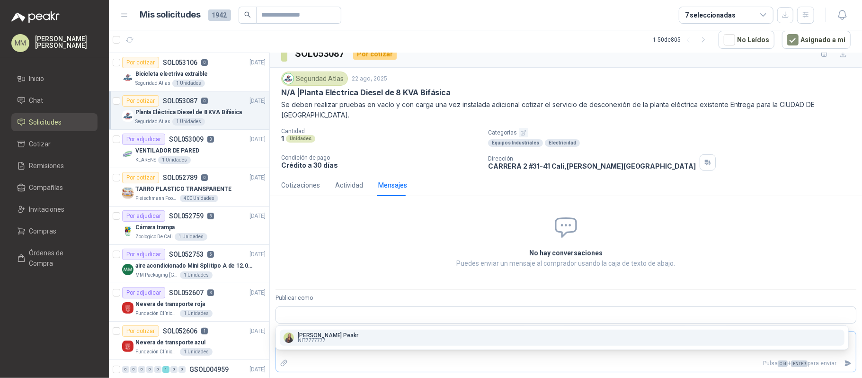
click at [351, 356] on p "Pulsa Ctrl + ENTER para enviar" at bounding box center [566, 363] width 549 height 17
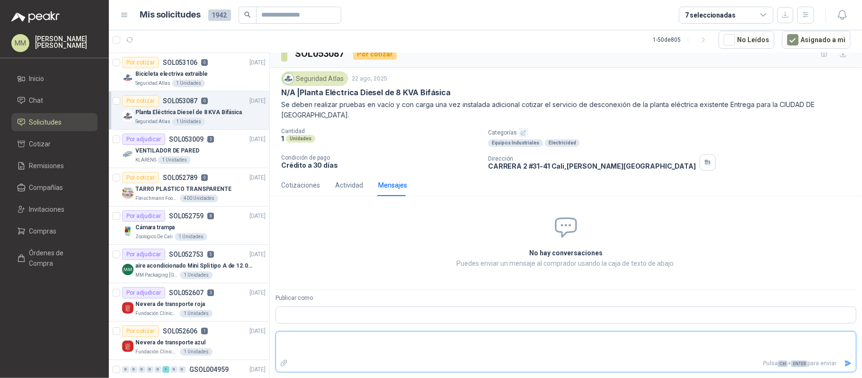
click at [392, 345] on textarea at bounding box center [566, 344] width 580 height 22
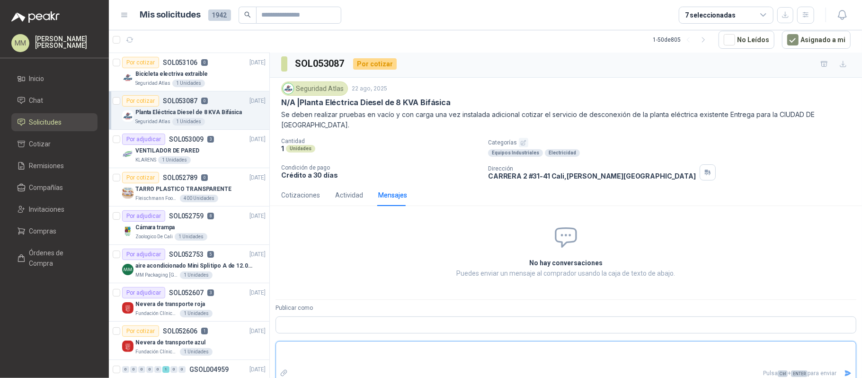
scroll to position [0, 0]
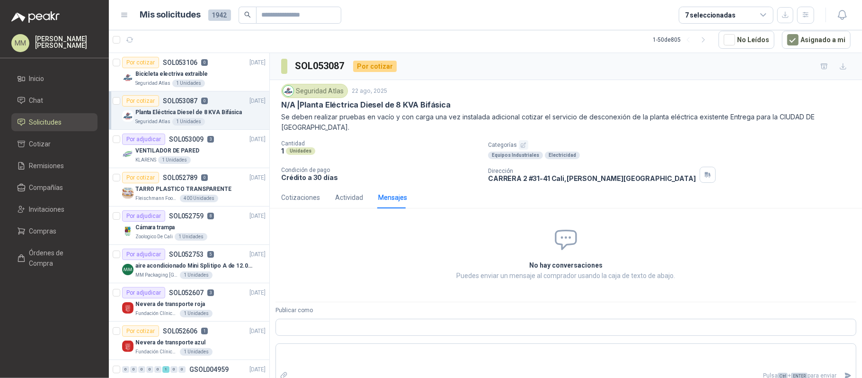
click at [720, 170] on div "Dirección CARRERA 2 #31-41 Cali , Valle del Cauca" at bounding box center [673, 175] width 370 height 16
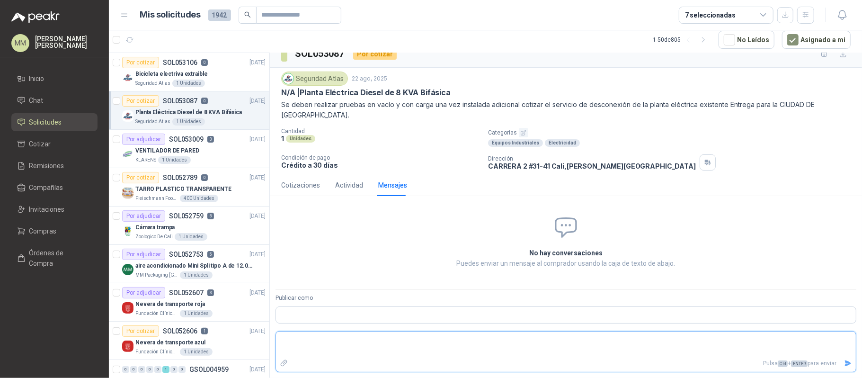
click at [364, 344] on textarea at bounding box center [566, 344] width 580 height 22
click at [215, 71] on div "Bicicleta electriva extraible" at bounding box center [200, 73] width 130 height 11
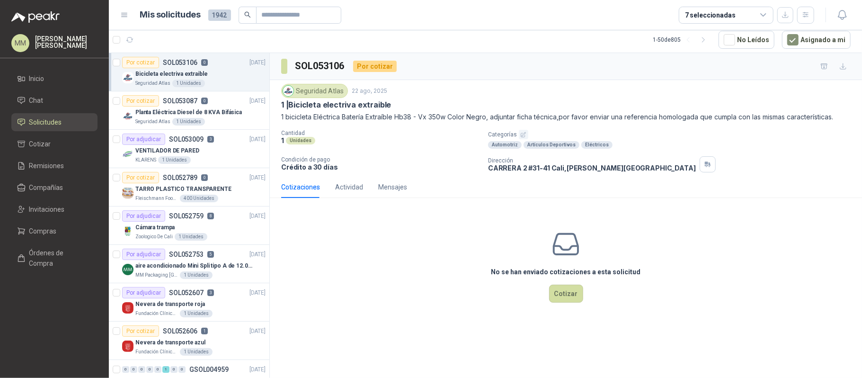
click at [712, 129] on div "Seguridad Atlas 22 ago, 2025 1 | Bicicleta electriva extraible 1 bicicleta Eléc…" at bounding box center [566, 128] width 570 height 89
click at [565, 296] on button "Cotizar" at bounding box center [566, 294] width 34 height 18
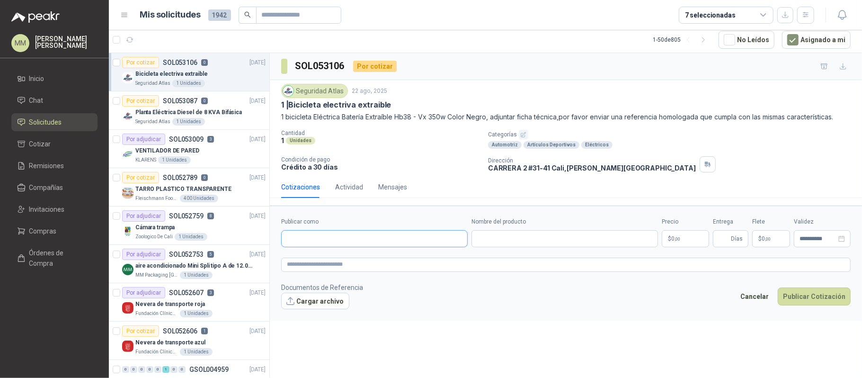
click at [372, 238] on input "Publicar como" at bounding box center [375, 239] width 186 height 16
type input "*******"
click at [370, 264] on div "Homecenter NIT : 800242106" at bounding box center [374, 262] width 170 height 10
type input "**********"
drag, startPoint x: 506, startPoint y: 246, endPoint x: 518, endPoint y: 237, distance: 15.2
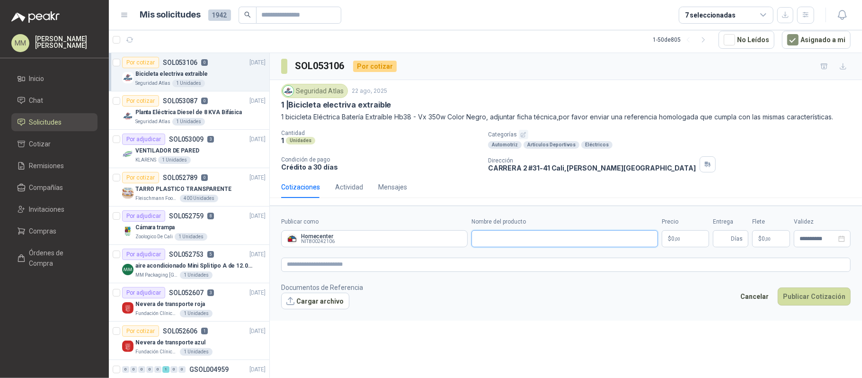
click at [506, 246] on input "Nombre del producto" at bounding box center [565, 238] width 187 height 17
paste input "**********"
type input "**********"
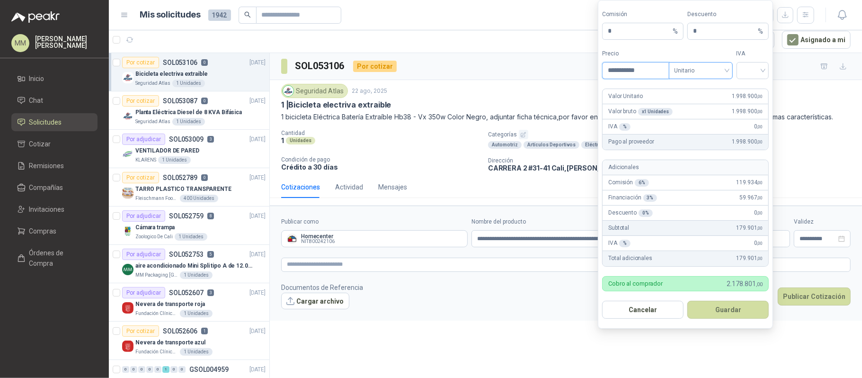
click at [713, 63] on span "Unitario" at bounding box center [701, 70] width 53 height 14
type input "**********"
click at [699, 105] on div "Unitario con IVA" at bounding box center [700, 104] width 49 height 10
click at [768, 63] on div at bounding box center [753, 70] width 33 height 17
click at [749, 90] on div "19%" at bounding box center [753, 89] width 18 height 10
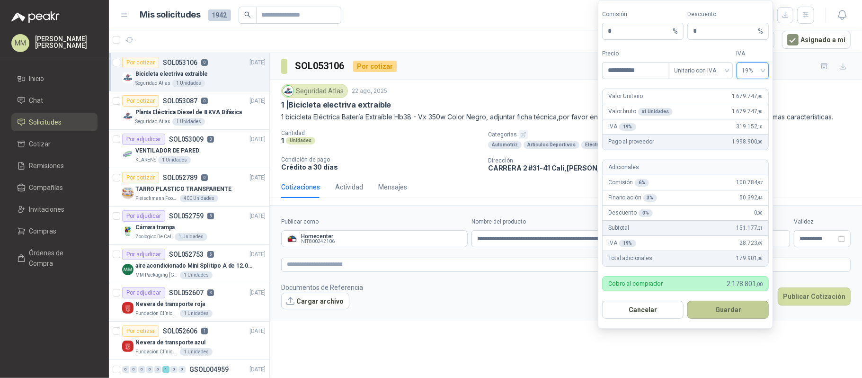
click at [734, 311] on button "Guardar" at bounding box center [728, 310] width 81 height 18
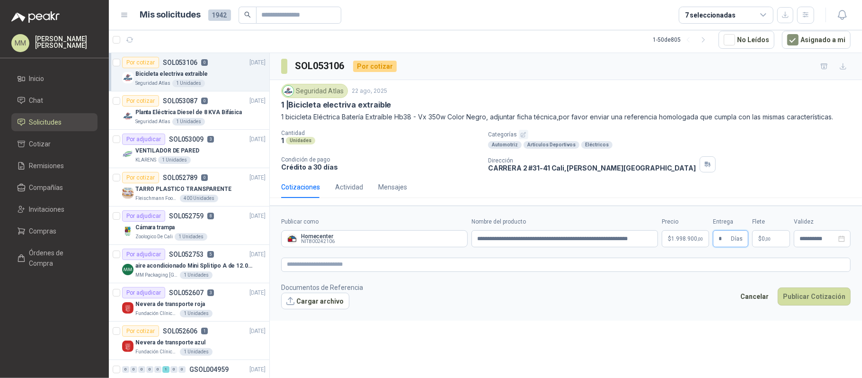
type input "*"
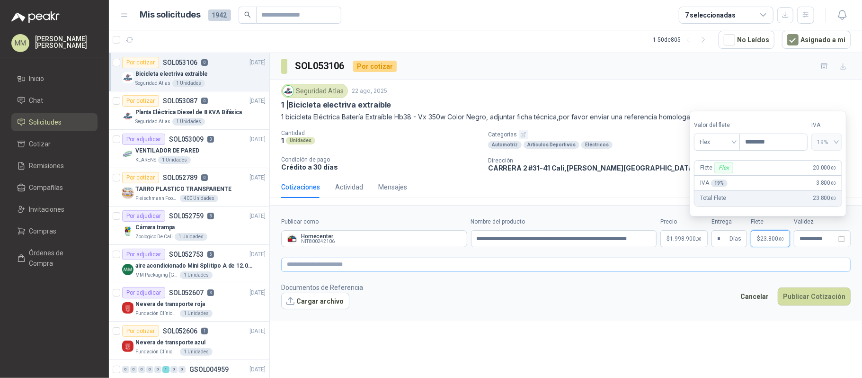
type input "********"
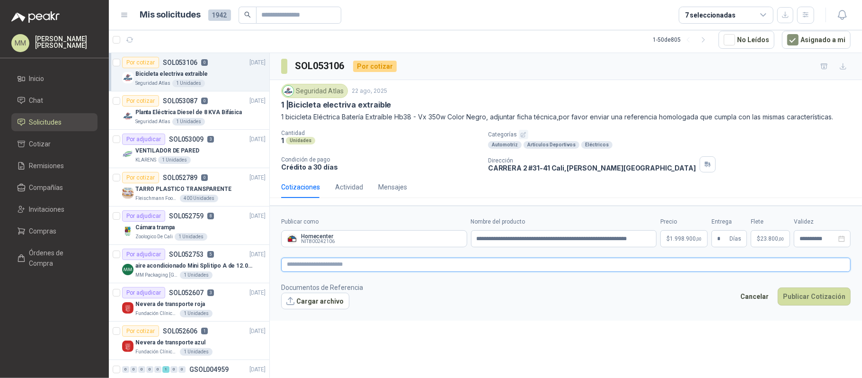
click at [703, 263] on textarea at bounding box center [566, 265] width 570 height 14
paste textarea "**********"
type textarea "**********"
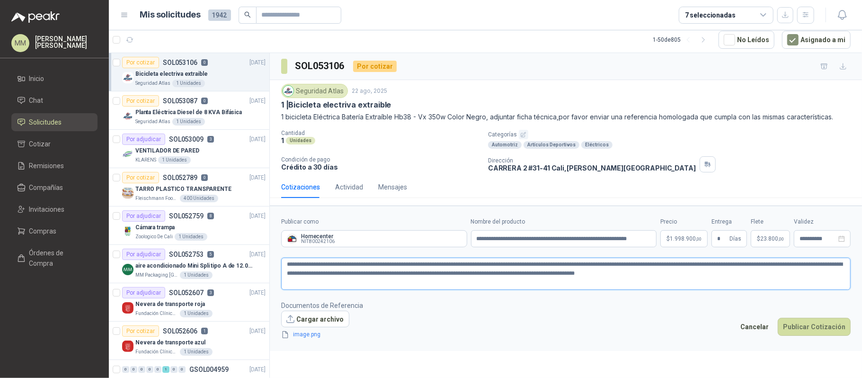
type textarea "**********"
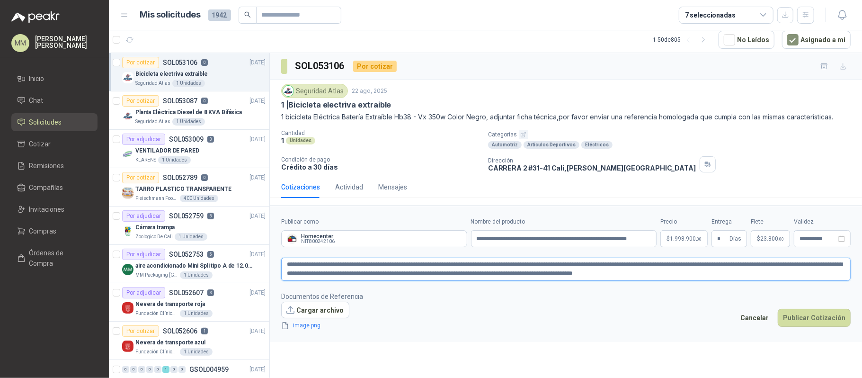
type textarea "**********"
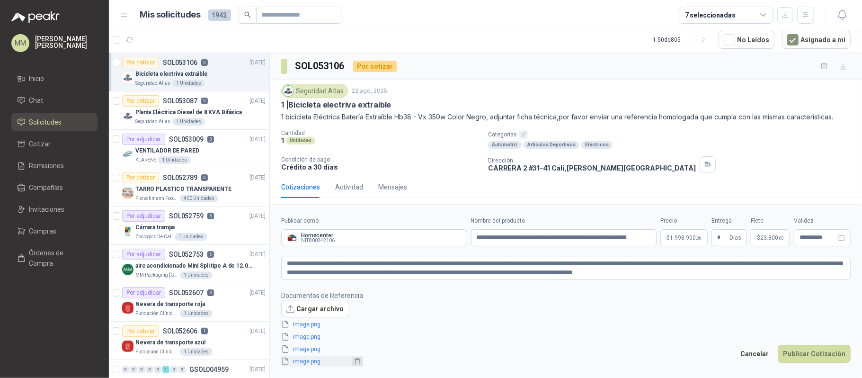
click at [355, 364] on icon "delete" at bounding box center [358, 362] width 6 height 6
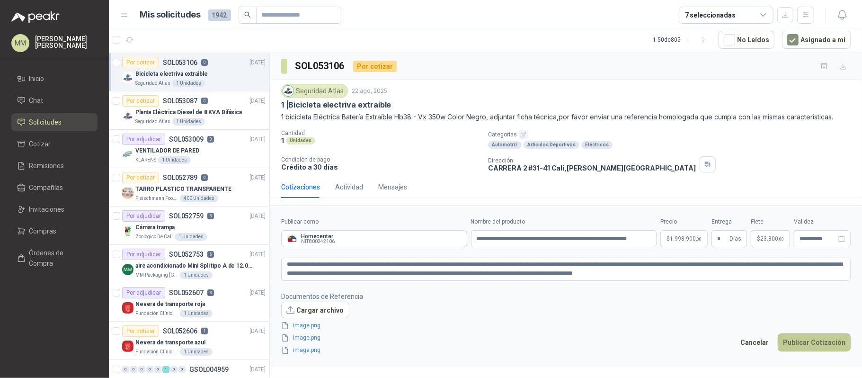
click at [823, 343] on button "Publicar Cotización" at bounding box center [814, 342] width 73 height 18
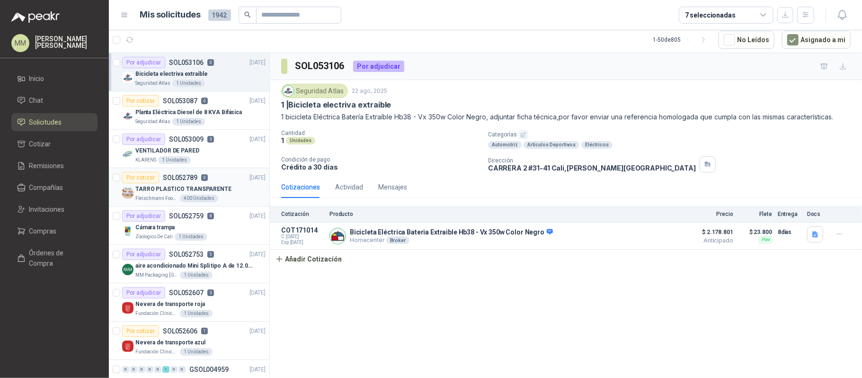
click at [205, 193] on p "TARRO PLASTICO TRANSPARENTE" at bounding box center [183, 189] width 96 height 9
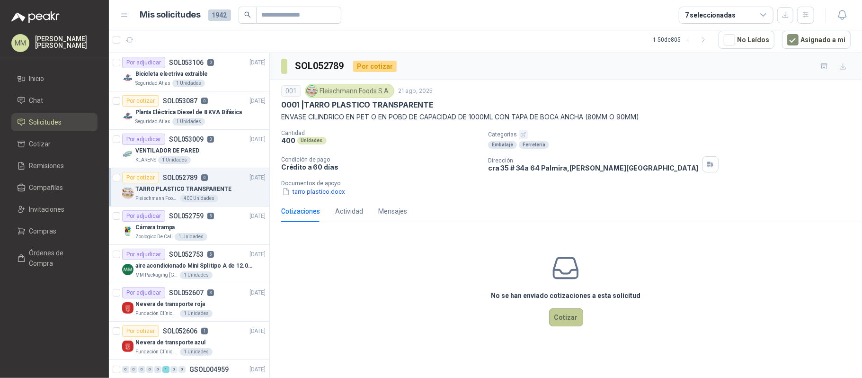
click at [567, 323] on button "Cotizar" at bounding box center [566, 317] width 34 height 18
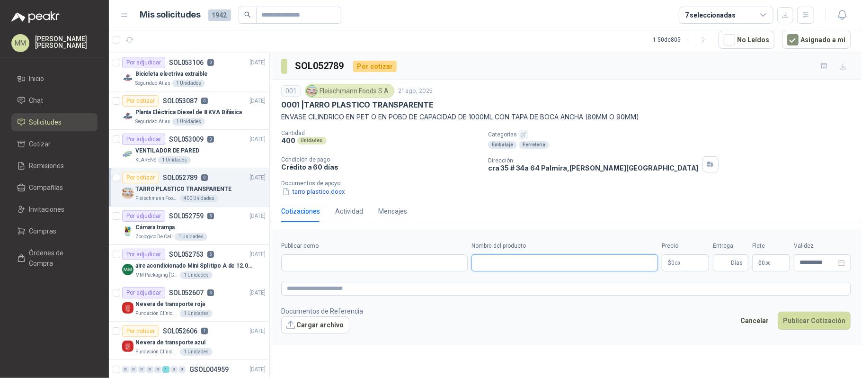
click at [591, 266] on input "Nombre del producto" at bounding box center [565, 262] width 187 height 17
click at [455, 260] on input "Publicar como" at bounding box center [375, 263] width 186 height 16
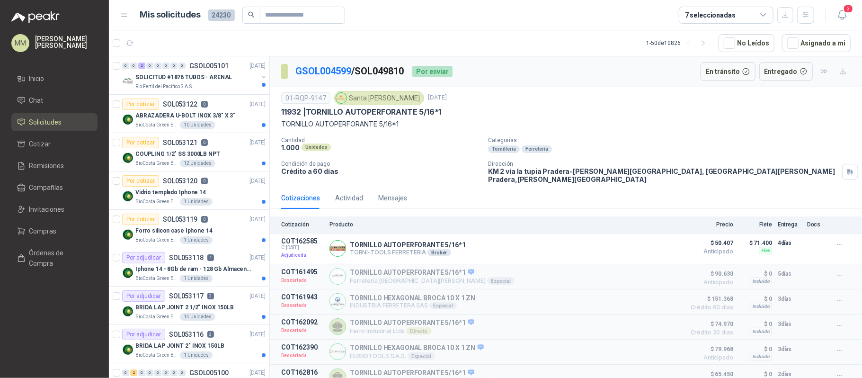
click at [387, 73] on p "GSOL004599 / SOL049810" at bounding box center [350, 71] width 109 height 15
copy p "SOL049810"
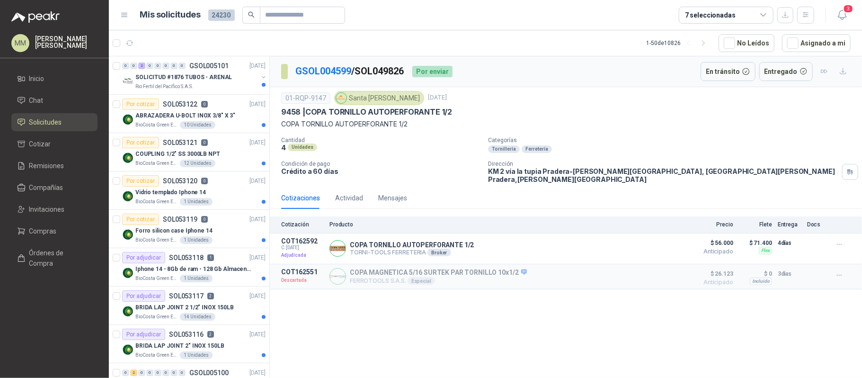
click at [387, 71] on p "GSOL004599 / SOL049826" at bounding box center [350, 71] width 109 height 15
copy p "SOL049826"
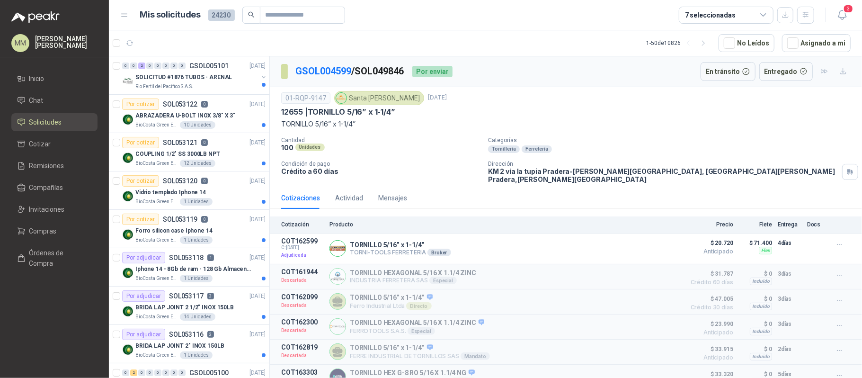
click at [373, 74] on p "GSOL004599 / SOL049846" at bounding box center [350, 71] width 109 height 15
copy p "SOL049846"
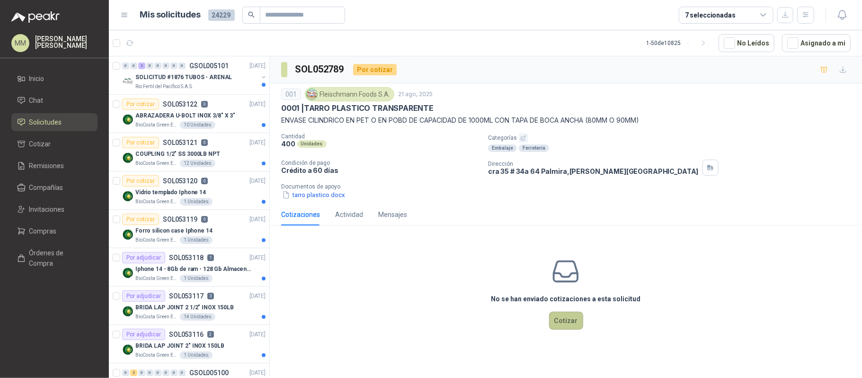
click at [565, 326] on button "Cotizar" at bounding box center [566, 321] width 34 height 18
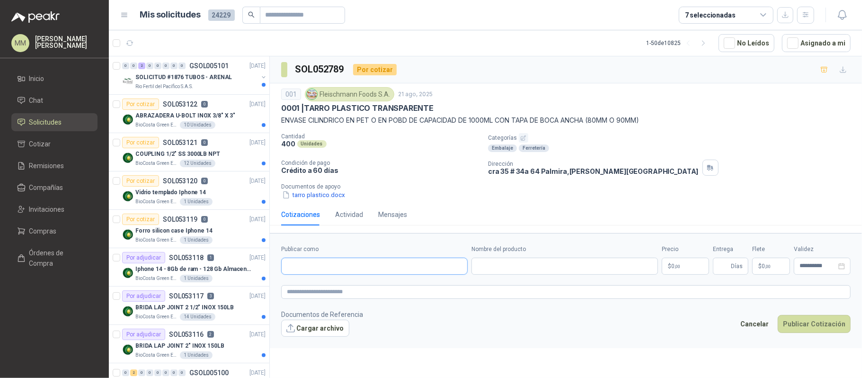
click at [354, 272] on input "Publicar como" at bounding box center [375, 266] width 186 height 16
type input "*****"
click at [359, 288] on p "ENVASES DUQUE SALDARRIAGA" at bounding box center [339, 289] width 71 height 6
type input "**********"
click at [520, 272] on input "Nombre del producto" at bounding box center [565, 266] width 187 height 17
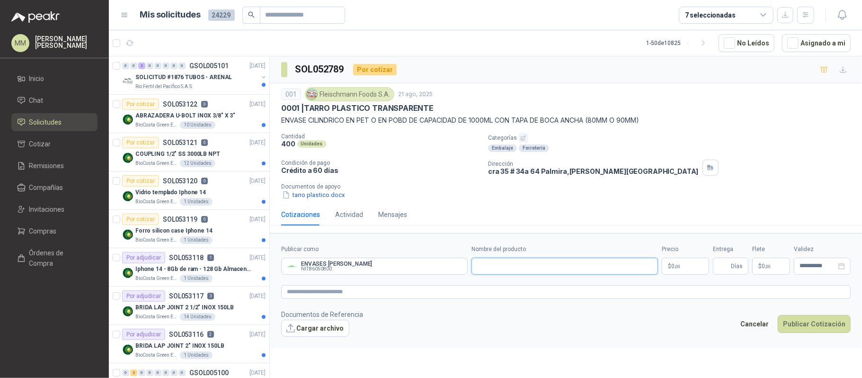
type input "*"
type input "**********"
click at [433, 294] on textarea at bounding box center [566, 292] width 570 height 14
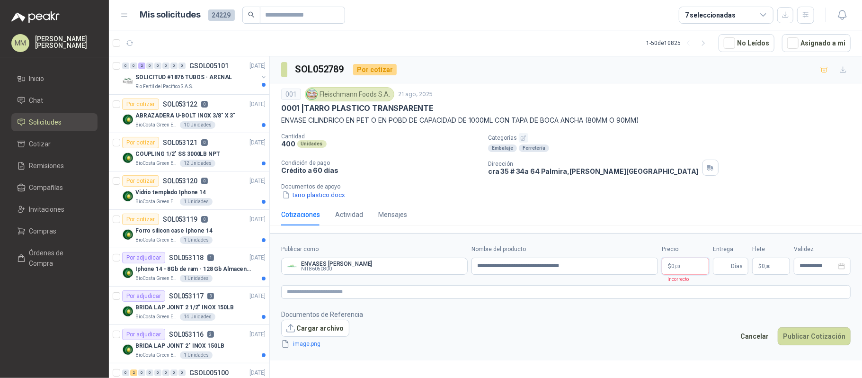
click at [686, 271] on body "MM Mauricio Martinez Inicio Chat Solicitudes Cotizar Remisiones Compañías Invit…" at bounding box center [431, 189] width 862 height 378
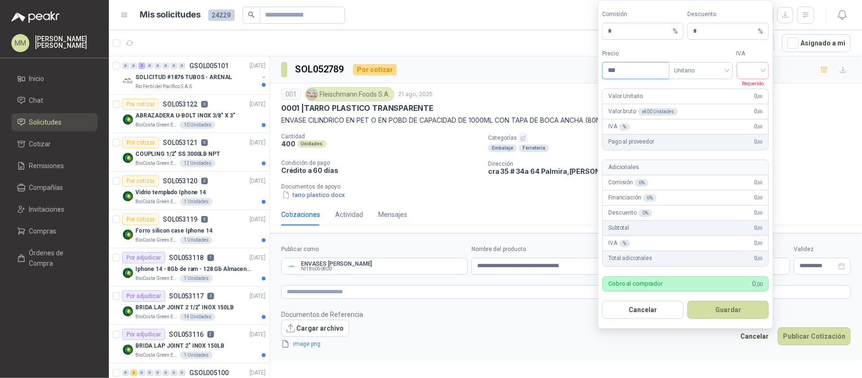
click at [649, 63] on input "***" at bounding box center [636, 71] width 66 height 16
click at [753, 72] on input "search" at bounding box center [753, 70] width 21 height 14
click at [749, 81] on div "19%" at bounding box center [752, 88] width 29 height 15
click at [654, 69] on input "*******" at bounding box center [636, 71] width 66 height 16
type input "**********"
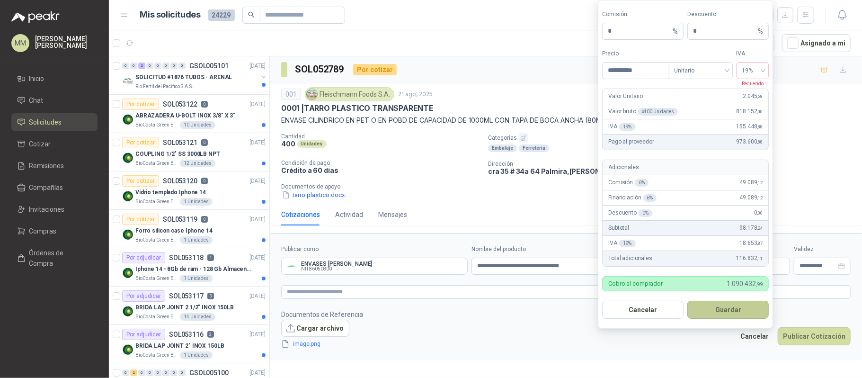
click at [741, 312] on button "Guardar" at bounding box center [728, 310] width 81 height 18
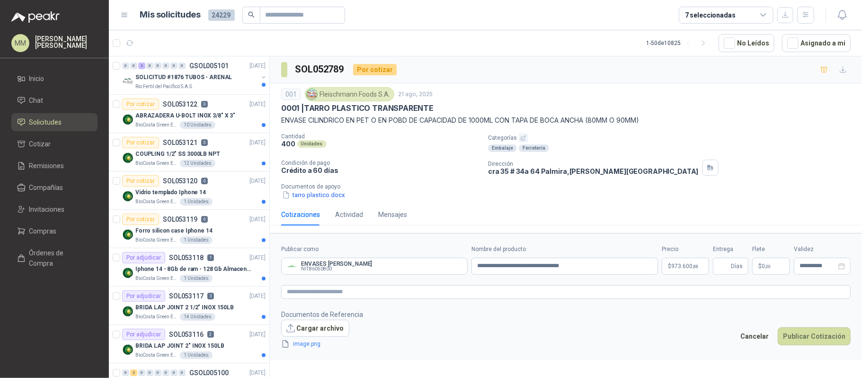
click at [703, 187] on p "Documentos de apoyo" at bounding box center [569, 186] width 577 height 7
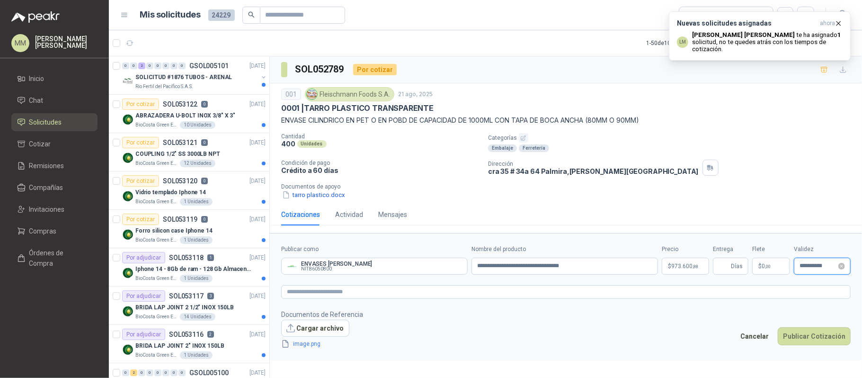
click at [812, 269] on input "**********" at bounding box center [818, 266] width 37 height 6
click at [733, 99] on button "button" at bounding box center [734, 102] width 10 height 19
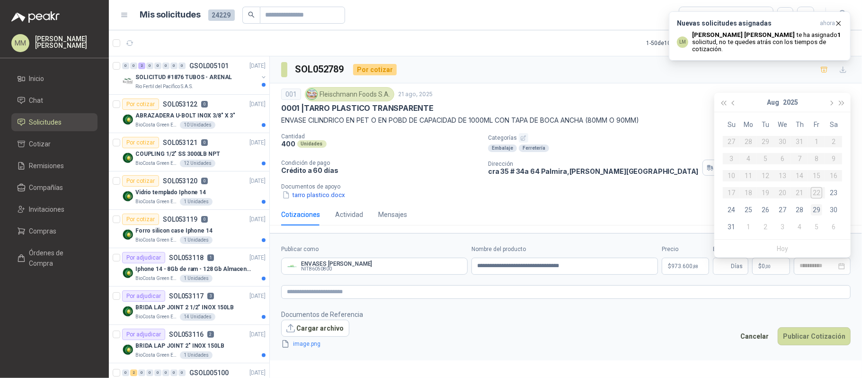
click at [813, 205] on div "29" at bounding box center [816, 209] width 11 height 11
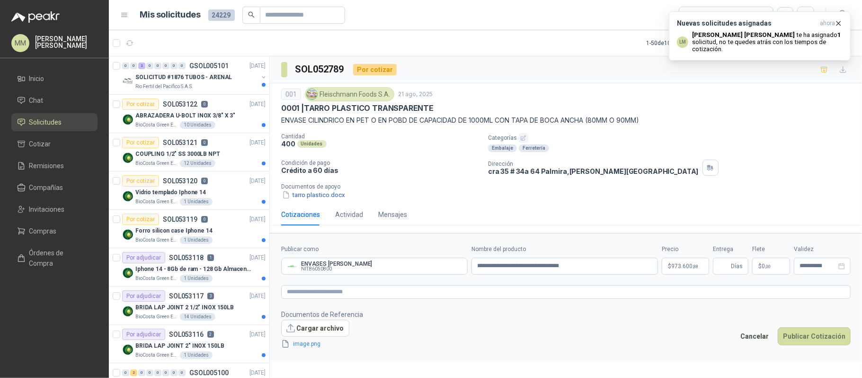
type input "**********"
click at [652, 131] on div "001 Fleischmann Foods S.A. 21 ago, 2025 0001 | TARRO PLASTICO TRANSPARENTE ENVA…" at bounding box center [566, 143] width 570 height 113
click at [836, 23] on icon "button" at bounding box center [839, 23] width 8 height 8
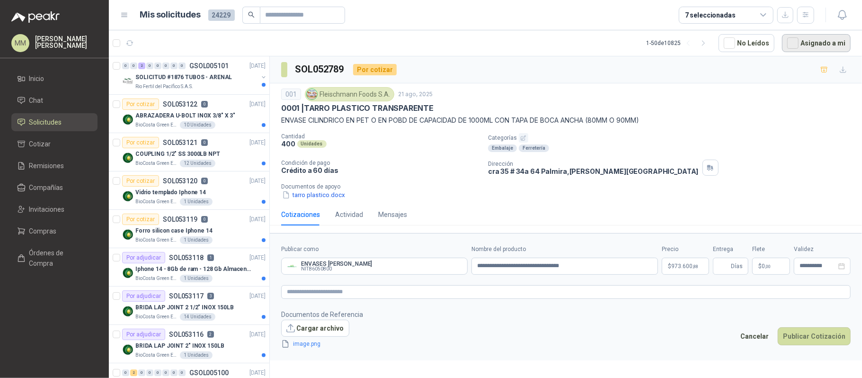
click at [819, 38] on button "Asignado a mi" at bounding box center [816, 43] width 69 height 18
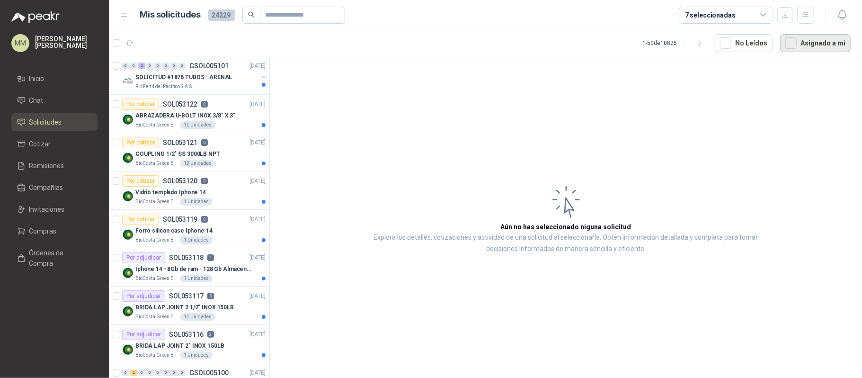
click at [805, 46] on button "Asignado a mi" at bounding box center [815, 43] width 71 height 18
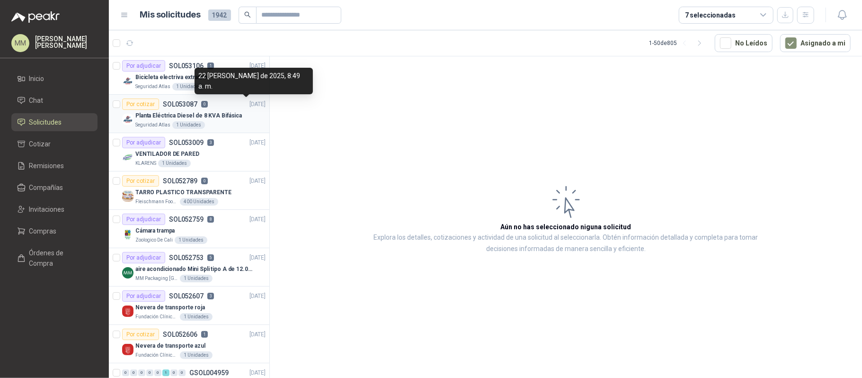
click at [250, 107] on p "[DATE]" at bounding box center [258, 104] width 16 height 9
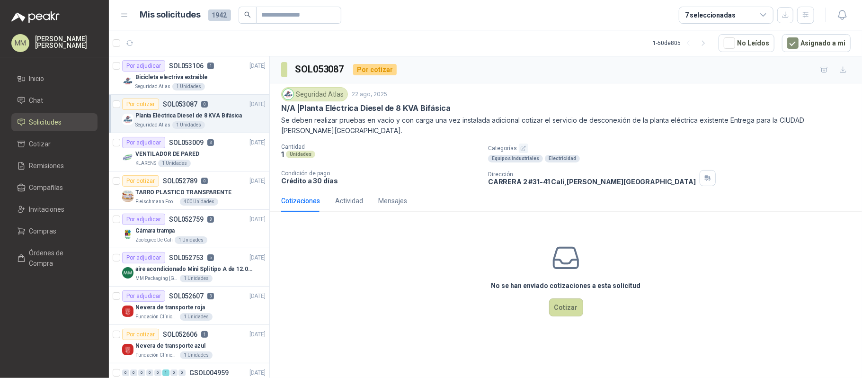
click at [313, 108] on p "N/A | Planta Eléctrica Diesel de 8 KVA Bifásica" at bounding box center [366, 108] width 170 height 10
drag, startPoint x: 313, startPoint y: 108, endPoint x: 423, endPoint y: 108, distance: 109.9
click at [423, 108] on p "N/A | Planta Eléctrica Diesel de 8 KVA Bifásica" at bounding box center [366, 108] width 170 height 10
copy p "Planta Eléctrica Diesel de 8 KVA Bifásica"
click at [196, 90] on div "1 Unidades" at bounding box center [188, 87] width 33 height 8
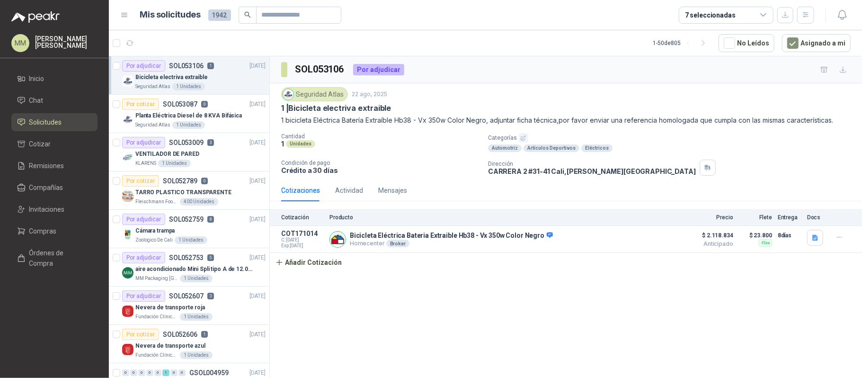
click at [297, 121] on p "1 bicicleta Eléctrica Batería Extraíble Hb38 - Vx 350w Color Negro, adjuntar fi…" at bounding box center [566, 120] width 570 height 10
drag, startPoint x: 297, startPoint y: 121, endPoint x: 434, endPoint y: 117, distance: 136.9
click at [434, 117] on p "1 bicicleta Eléctrica Batería Extraíble Hb38 - Vx 350w Color Negro, adjuntar fi…" at bounding box center [566, 120] width 570 height 10
click at [531, 87] on div "Seguridad Atlas 22 ago, 2025 1 | Bicicleta electriva extraible 1 bicicleta Eléc…" at bounding box center [566, 131] width 592 height 96
click at [726, 119] on p "1 bicicleta Eléctrica Batería Extraíble Hb38 - Vx 350w Color Negro, adjuntar fi…" at bounding box center [566, 120] width 570 height 10
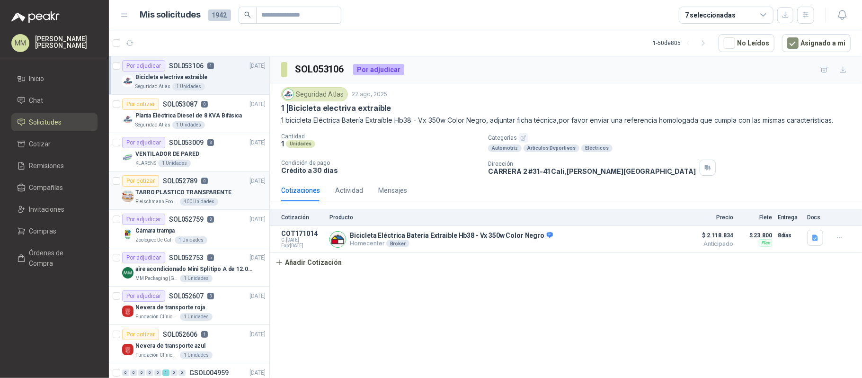
click at [180, 191] on p "TARRO PLASTICO TRANSPARENTE" at bounding box center [183, 192] width 96 height 9
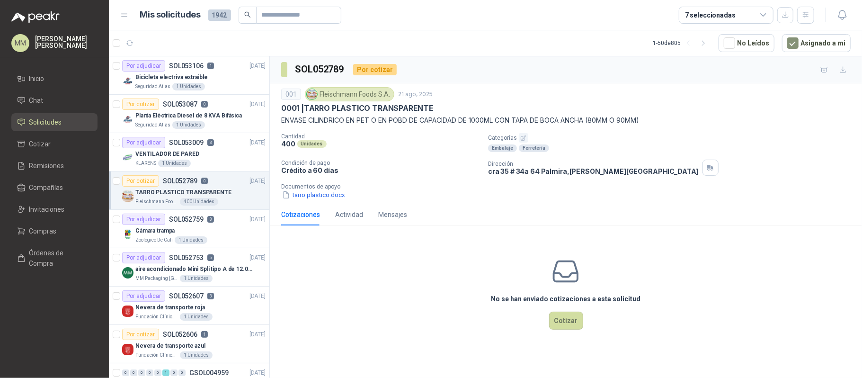
click at [547, 175] on p "[STREET_ADDRESS][PERSON_NAME][PERSON_NAME]" at bounding box center [593, 171] width 211 height 8
copy div "[STREET_ADDRESS][PERSON_NAME][PERSON_NAME]"
click at [720, 186] on p "Documentos de apoyo" at bounding box center [569, 186] width 577 height 7
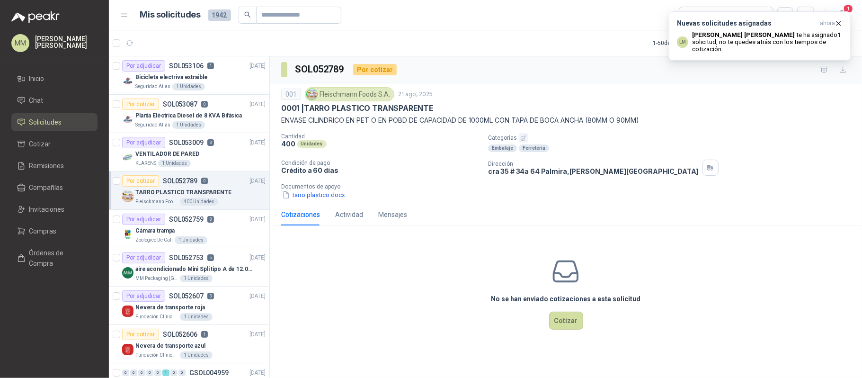
click at [684, 229] on div "Cotizaciones Actividad Mensajes No [PERSON_NAME] enviado cotizaciones a esta so…" at bounding box center [566, 279] width 592 height 150
click at [131, 41] on icon "button" at bounding box center [129, 43] width 7 height 5
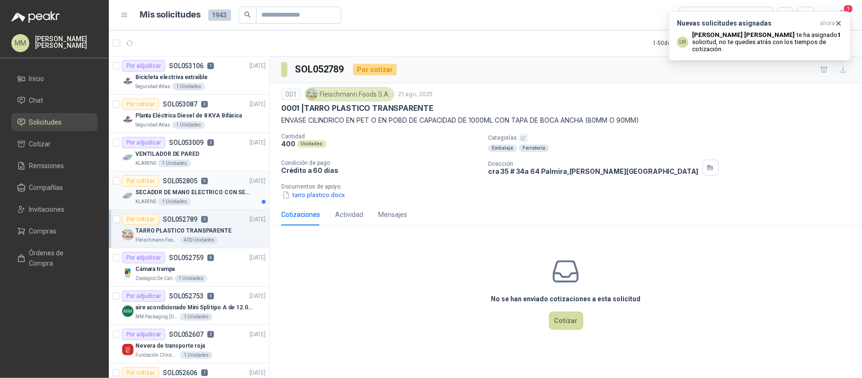
click at [217, 199] on div "KLARENS 1 Unidades" at bounding box center [200, 202] width 130 height 8
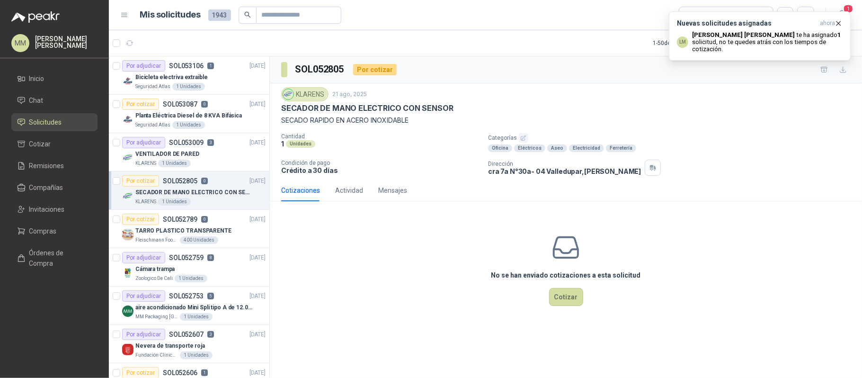
click at [305, 105] on p "SECADOR DE MANO ELECTRICO CON SENSOR" at bounding box center [367, 108] width 172 height 10
copy p "SECADOR DE MANO ELECTRICO CON SENSOR"
click at [801, 36] on p "[PERSON_NAME] [PERSON_NAME] ha asignado 1 solicitud , no te quedes atrás con lo…" at bounding box center [767, 41] width 151 height 21
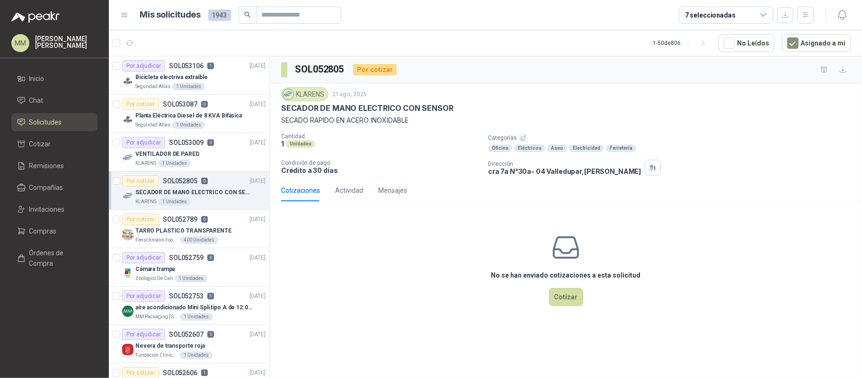
click at [574, 95] on div "KLARENS 21 ago, 2025" at bounding box center [566, 94] width 570 height 14
drag, startPoint x: 283, startPoint y: 109, endPoint x: 452, endPoint y: 117, distance: 168.8
click at [452, 117] on div "KLARENS 21 ago, 2025 SECADOR DE MANO ELECTRICO CON SENSOR SECADO RAPIDO EN ACER…" at bounding box center [566, 106] width 570 height 38
copy div "SECADOR DE MANO ELECTRICO CON SENSOR SECADO RAPIDO EN ACERO INOXIDABLE"
drag, startPoint x: 654, startPoint y: 125, endPoint x: 654, endPoint y: 118, distance: 7.2
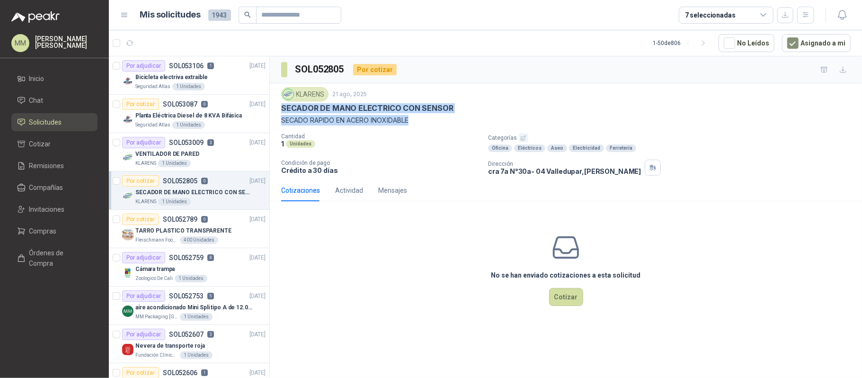
click at [654, 125] on p "SECADO RAPIDO EN ACERO INOXIDABLE" at bounding box center [566, 120] width 570 height 10
click at [224, 122] on div "Seguridad Atlas 1 Unidades" at bounding box center [200, 125] width 130 height 8
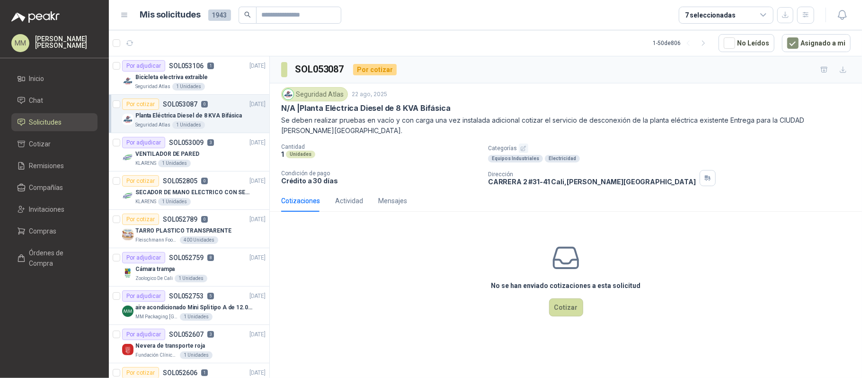
click at [311, 110] on p "N/A | Planta Eléctrica Diesel de 8 KVA Bifásica" at bounding box center [366, 108] width 170 height 10
drag, startPoint x: 311, startPoint y: 110, endPoint x: 437, endPoint y: 101, distance: 126.3
click at [437, 101] on div "Seguridad Atlas 22 ago, 2025 N/A | Planta Eléctrica Diesel de 8 KVA Bifásica Se…" at bounding box center [566, 111] width 570 height 49
click at [313, 99] on div "Seguridad Atlas" at bounding box center [314, 94] width 67 height 14
click at [315, 105] on p "N/A | Planta Eléctrica Diesel de 8 KVA Bifásica" at bounding box center [366, 108] width 170 height 10
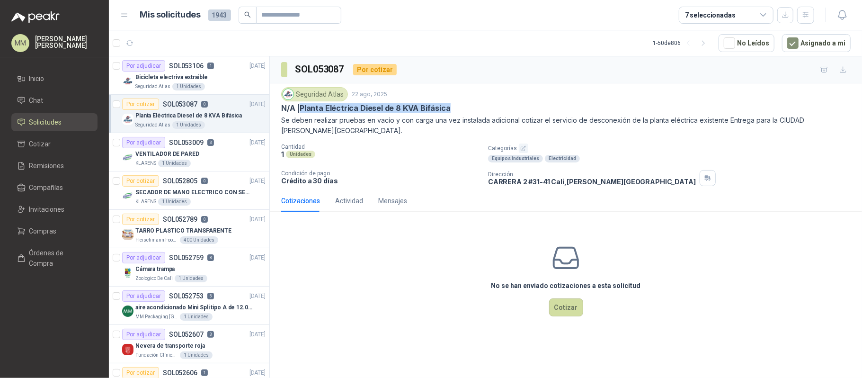
drag, startPoint x: 315, startPoint y: 105, endPoint x: 427, endPoint y: 105, distance: 111.8
click at [427, 105] on p "N/A | Planta Eléctrica Diesel de 8 KVA Bifásica" at bounding box center [366, 108] width 170 height 10
copy p "Planta Eléctrica Diesel de 8 KVA Bifásica"
click at [712, 130] on div "Seguridad Atlas 22 ago, 2025 N/A | Planta Eléctrica Diesel de 8 KVA Bifásica Se…" at bounding box center [566, 136] width 570 height 99
